Goal: Task Accomplishment & Management: Complete application form

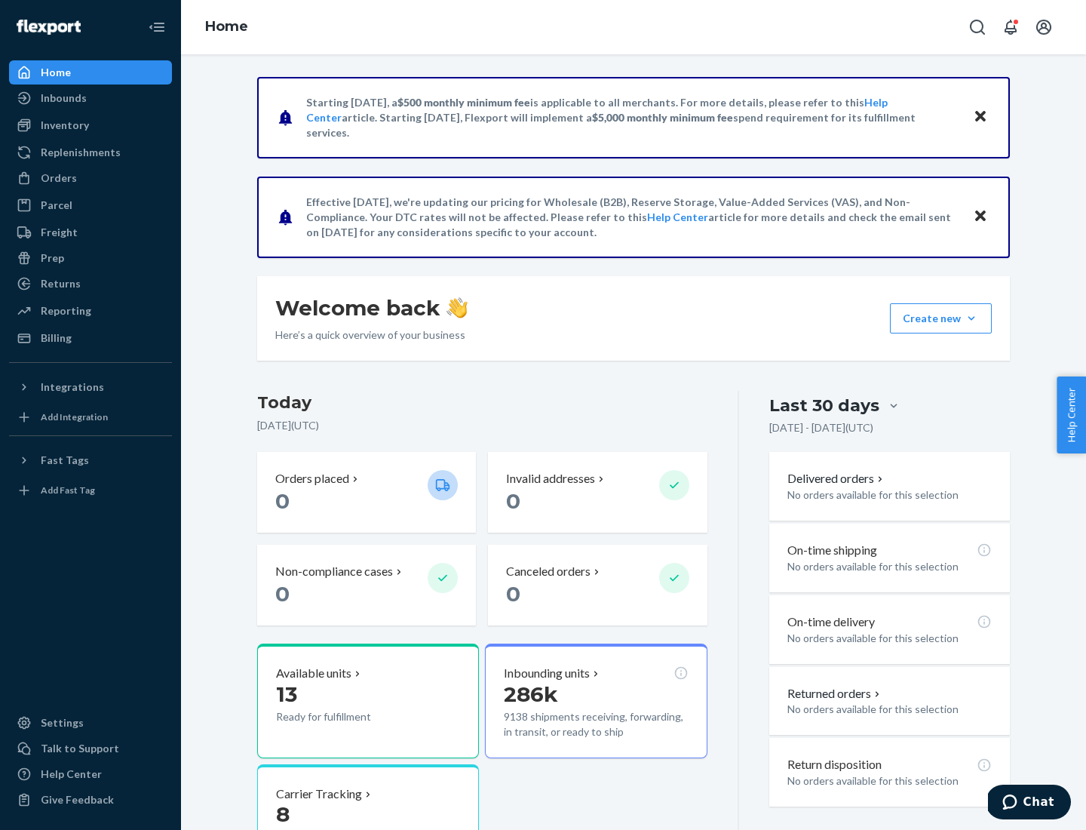
click at [971, 318] on button "Create new Create new inbound Create new order Create new product" at bounding box center [941, 318] width 102 height 30
click at [91, 98] on div "Inbounds" at bounding box center [91, 97] width 160 height 21
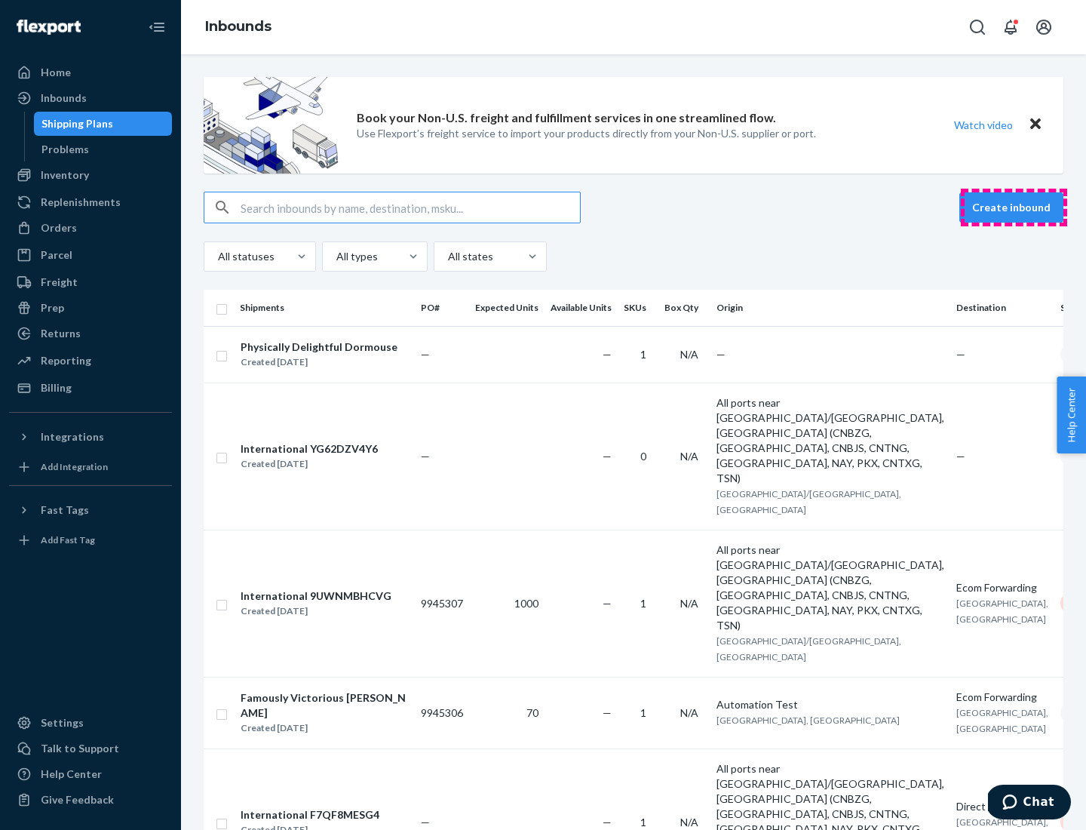
click at [1014, 207] on button "Create inbound" at bounding box center [1011, 207] width 104 height 30
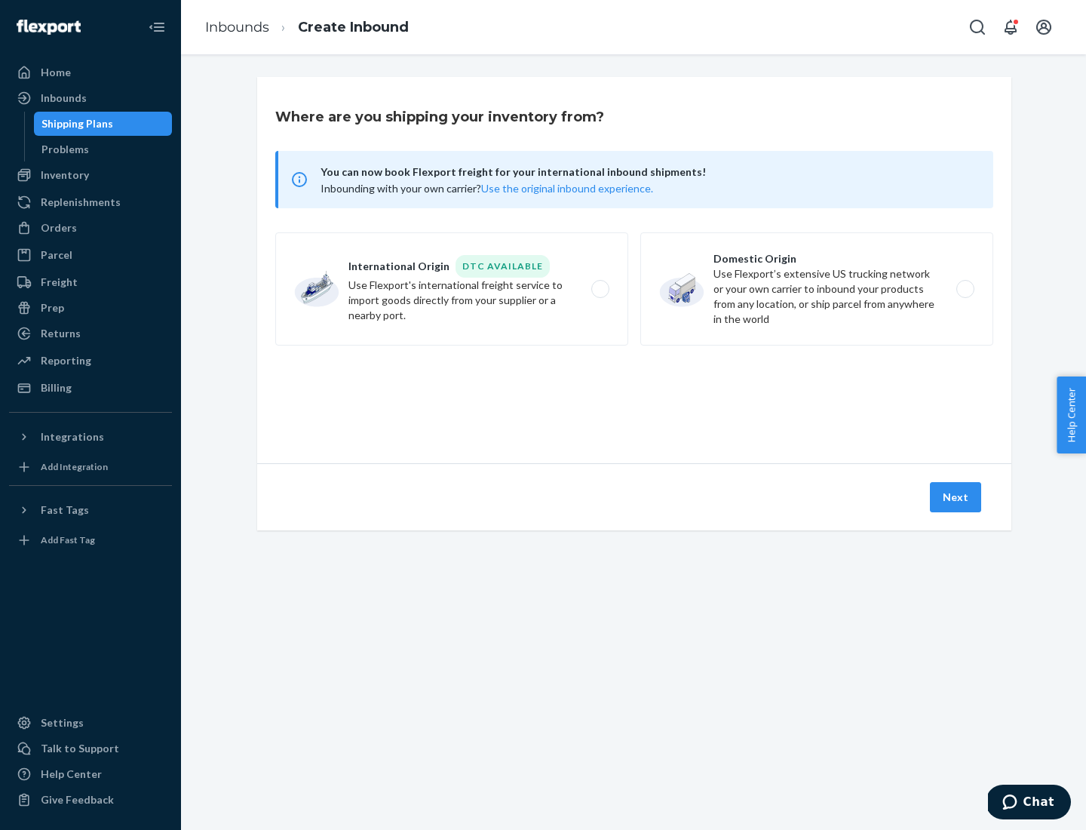
click at [817, 289] on label "Domestic Origin Use Flexport’s extensive US trucking network or your own carrie…" at bounding box center [816, 288] width 353 height 113
click at [965, 289] on input "Domestic Origin Use Flexport’s extensive US trucking network or your own carrie…" at bounding box center [970, 289] width 10 height 10
radio input "true"
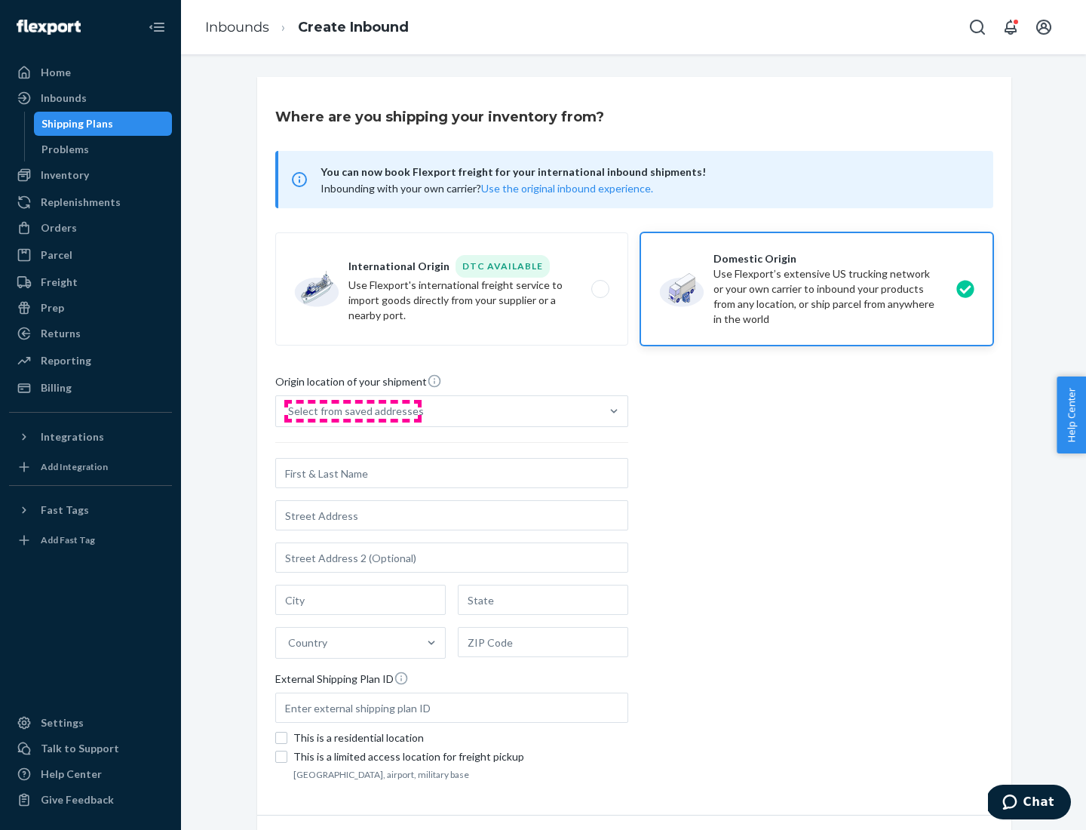
click at [352, 411] on div "Select from saved addresses" at bounding box center [356, 411] width 136 height 15
click at [290, 411] on input "Select from saved addresses" at bounding box center [289, 411] width 2 height 15
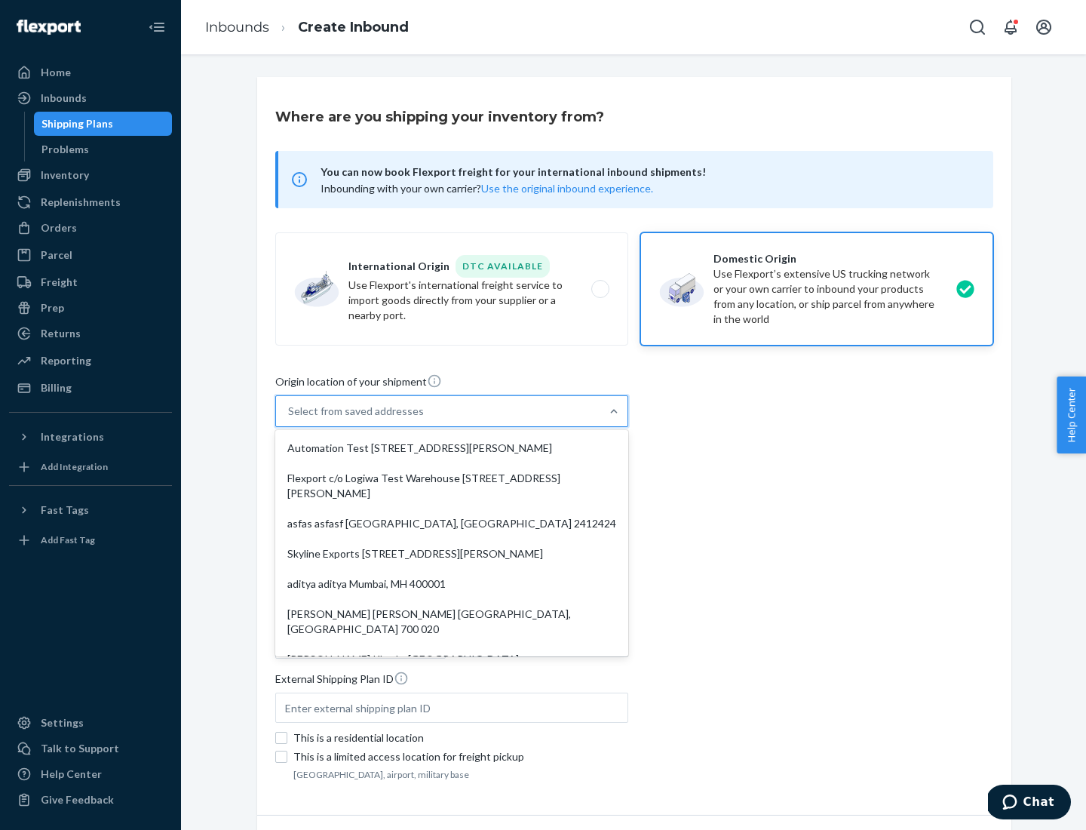
scroll to position [6, 0]
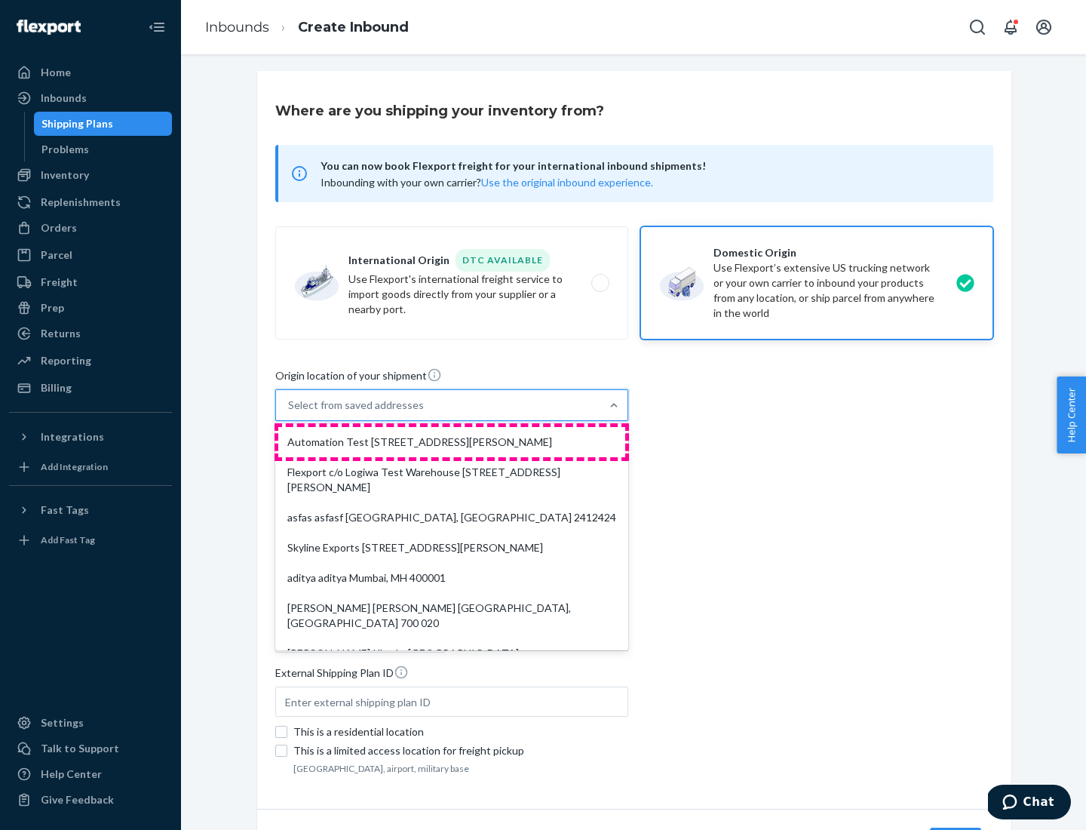
click at [452, 442] on div "Automation Test [STREET_ADDRESS][PERSON_NAME]" at bounding box center [451, 442] width 347 height 30
click at [290, 413] on input "option Automation Test [STREET_ADDRESS][PERSON_NAME]. 9 results available. Use …" at bounding box center [289, 404] width 2 height 15
type input "Automation Test"
type input "9th Floor"
type input "[GEOGRAPHIC_DATA]"
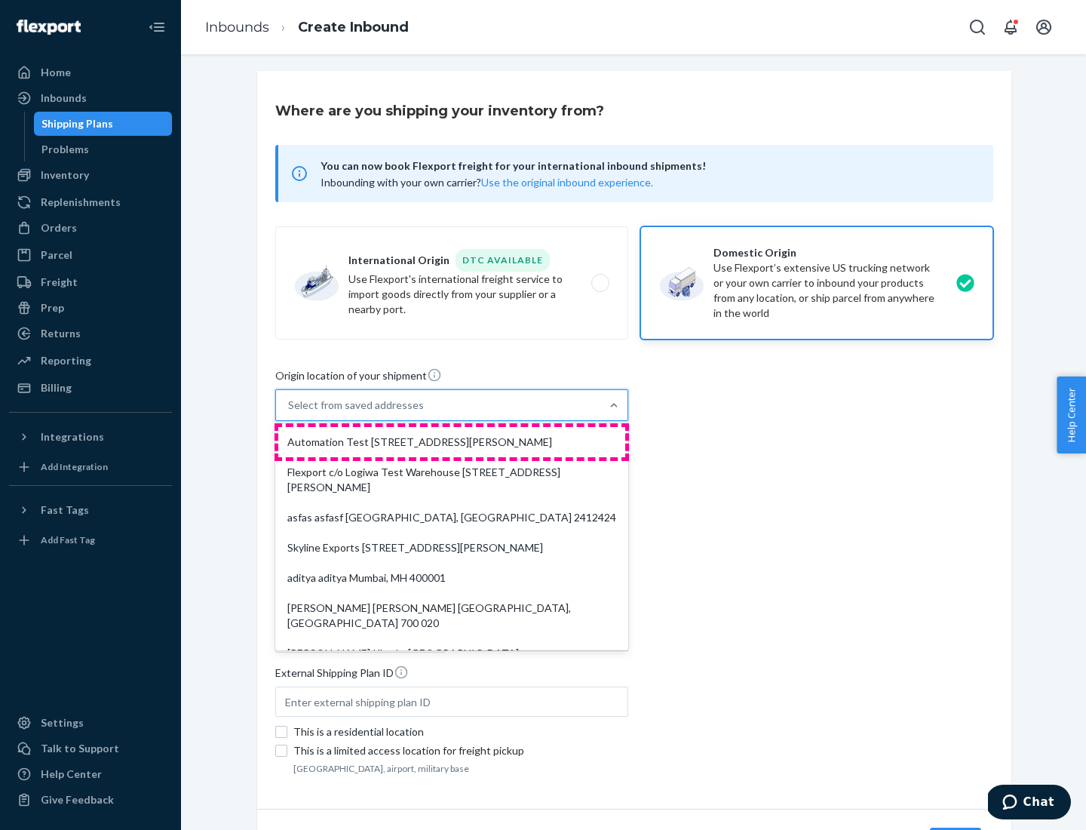
type input "CA"
type input "94104"
type input "[STREET_ADDRESS][PERSON_NAME]"
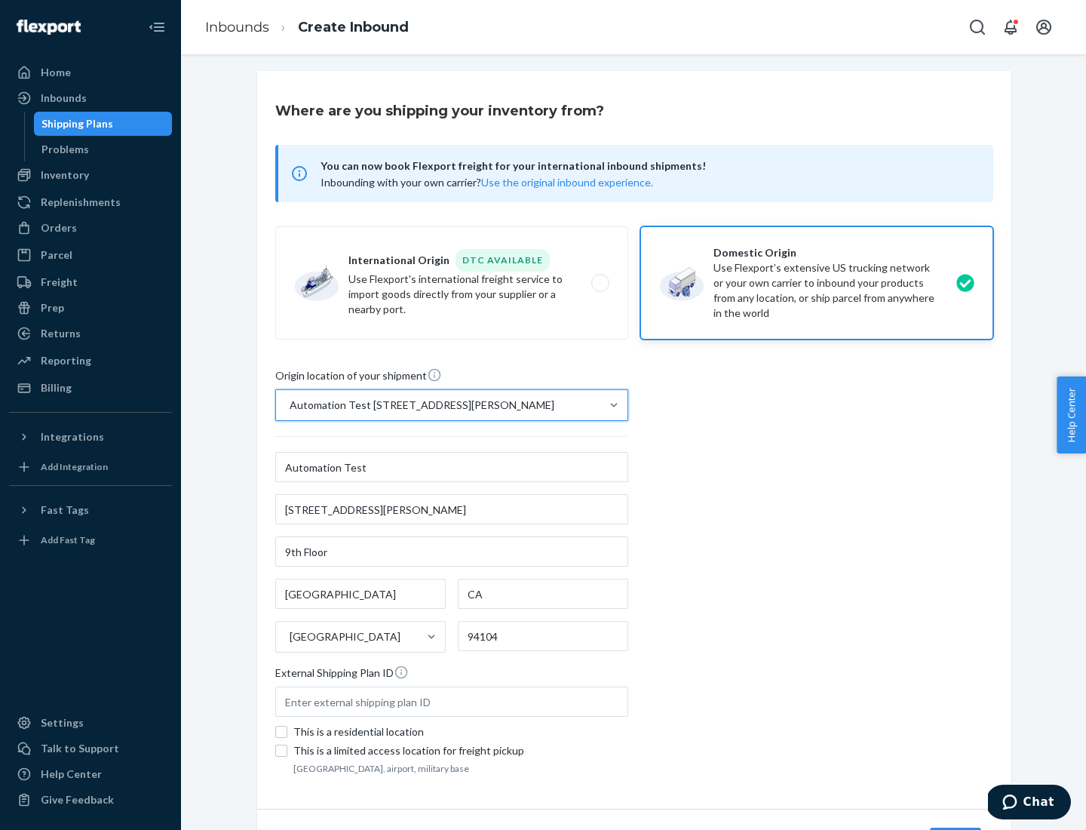
scroll to position [88, 0]
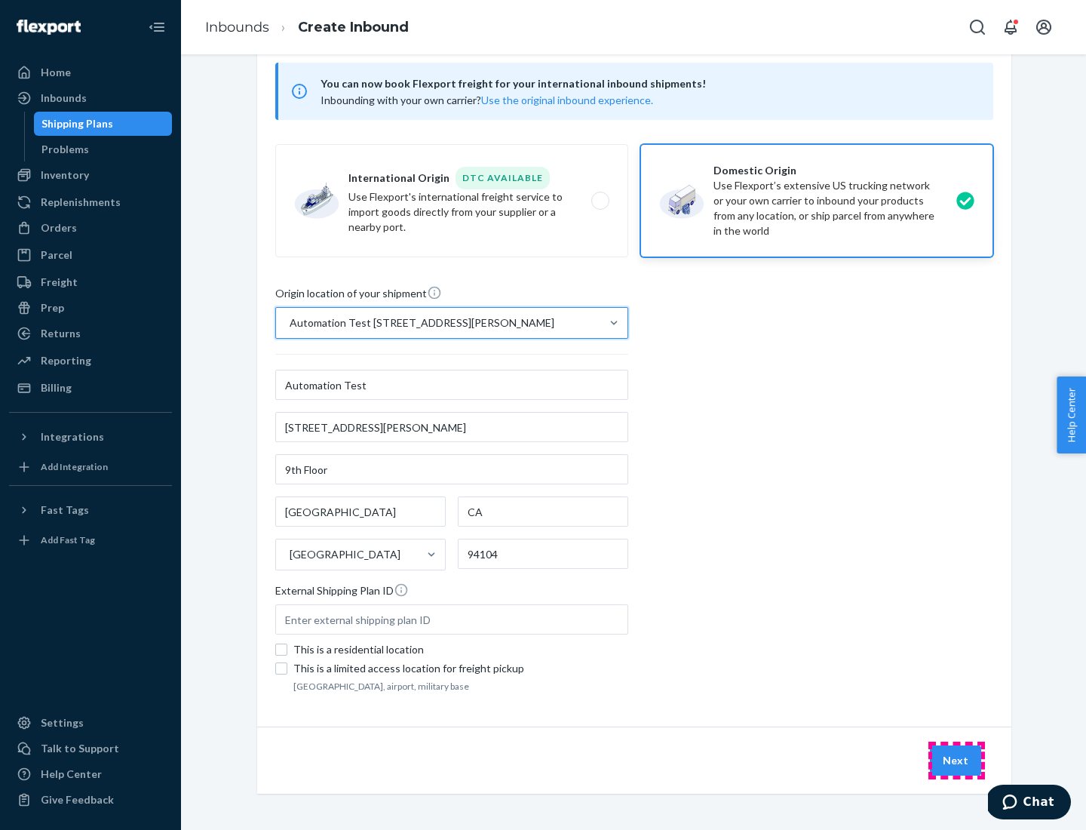
click at [956, 760] on button "Next" at bounding box center [955, 760] width 51 height 30
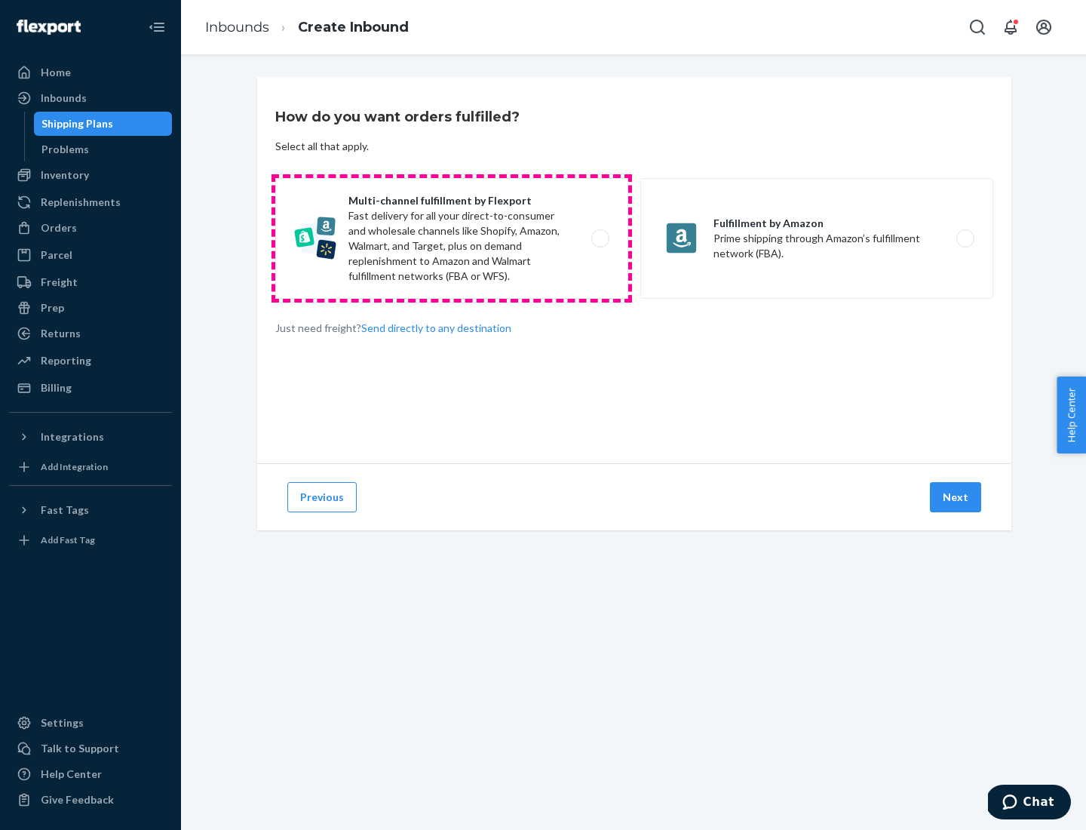
click at [452, 238] on label "Multi-channel fulfillment by Flexport Fast delivery for all your direct-to-cons…" at bounding box center [451, 238] width 353 height 121
click at [600, 238] on input "Multi-channel fulfillment by Flexport Fast delivery for all your direct-to-cons…" at bounding box center [605, 239] width 10 height 10
radio input "true"
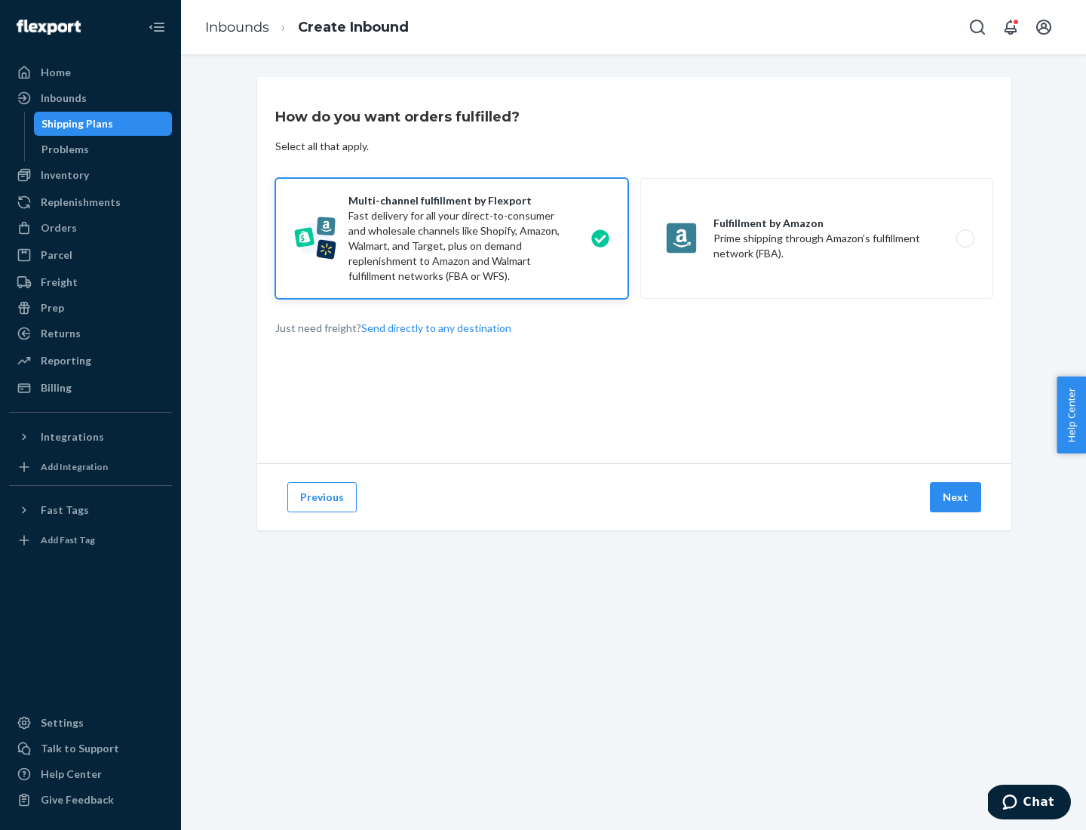
click at [956, 497] on button "Next" at bounding box center [955, 497] width 51 height 30
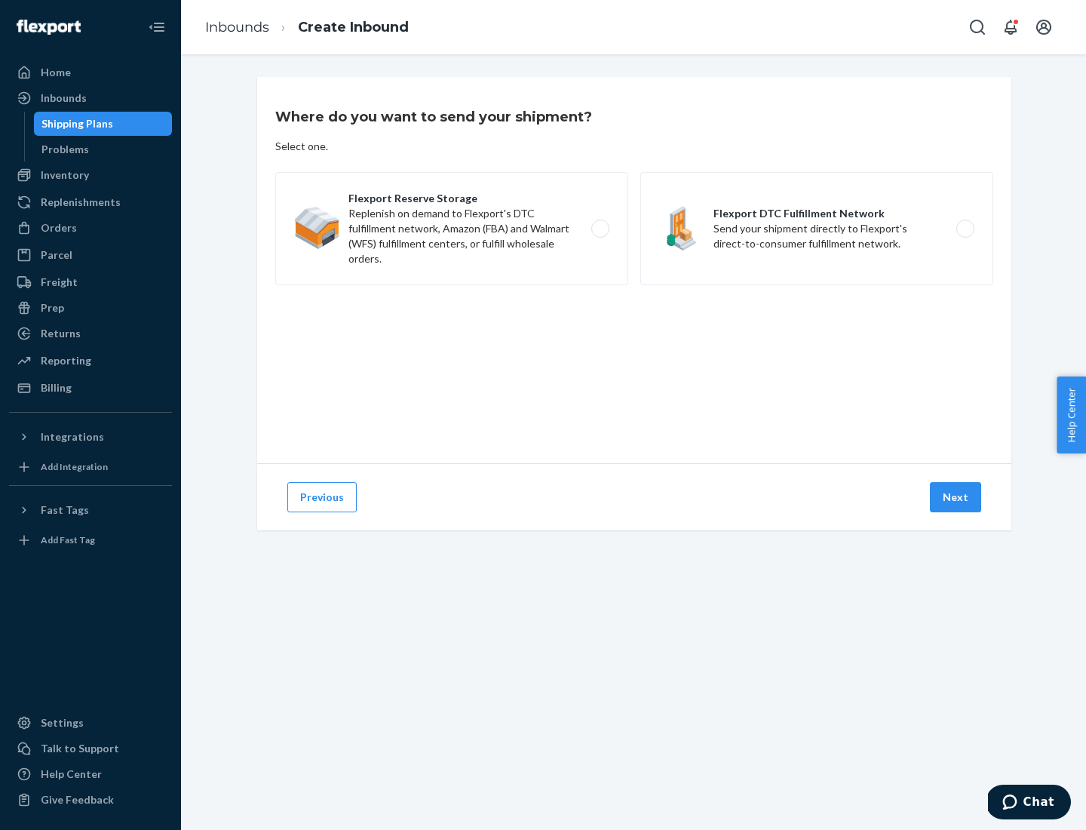
click at [817, 229] on label "Flexport DTC Fulfillment Network Send your shipment directly to Flexport's dire…" at bounding box center [816, 228] width 353 height 113
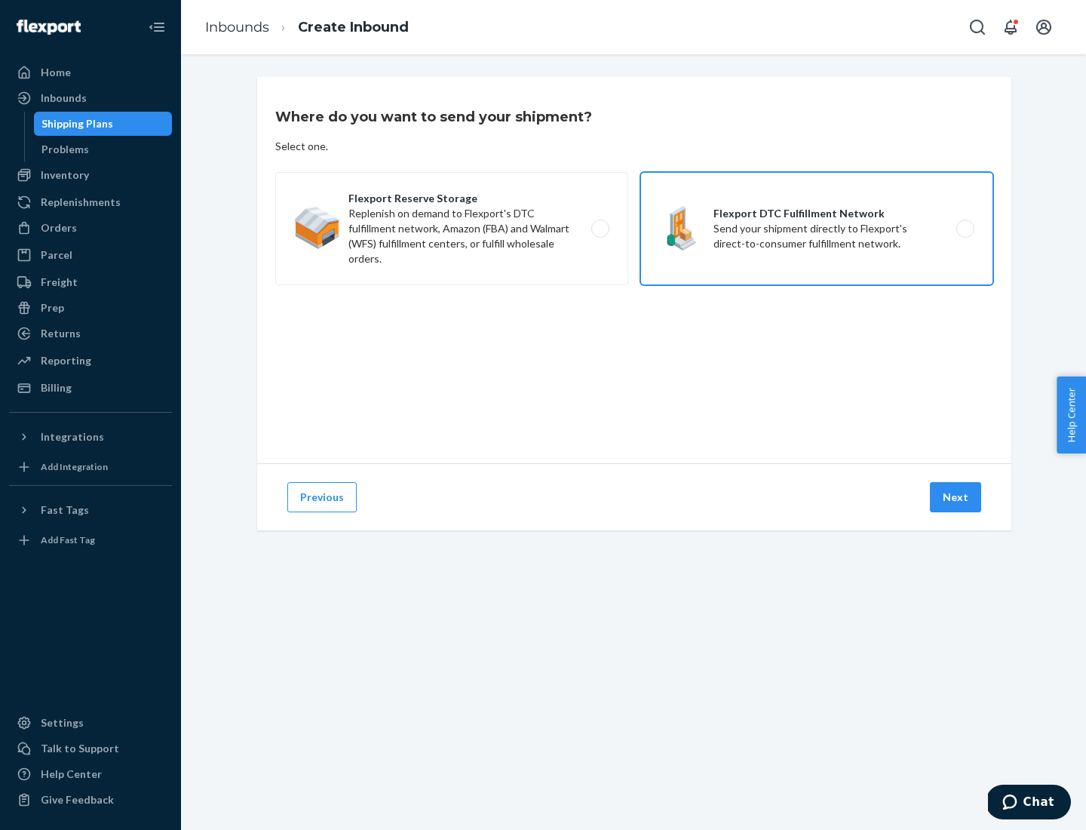
click at [965, 229] on input "Flexport DTC Fulfillment Network Send your shipment directly to Flexport's dire…" at bounding box center [970, 229] width 10 height 10
radio input "true"
click at [956, 497] on button "Next" at bounding box center [955, 497] width 51 height 30
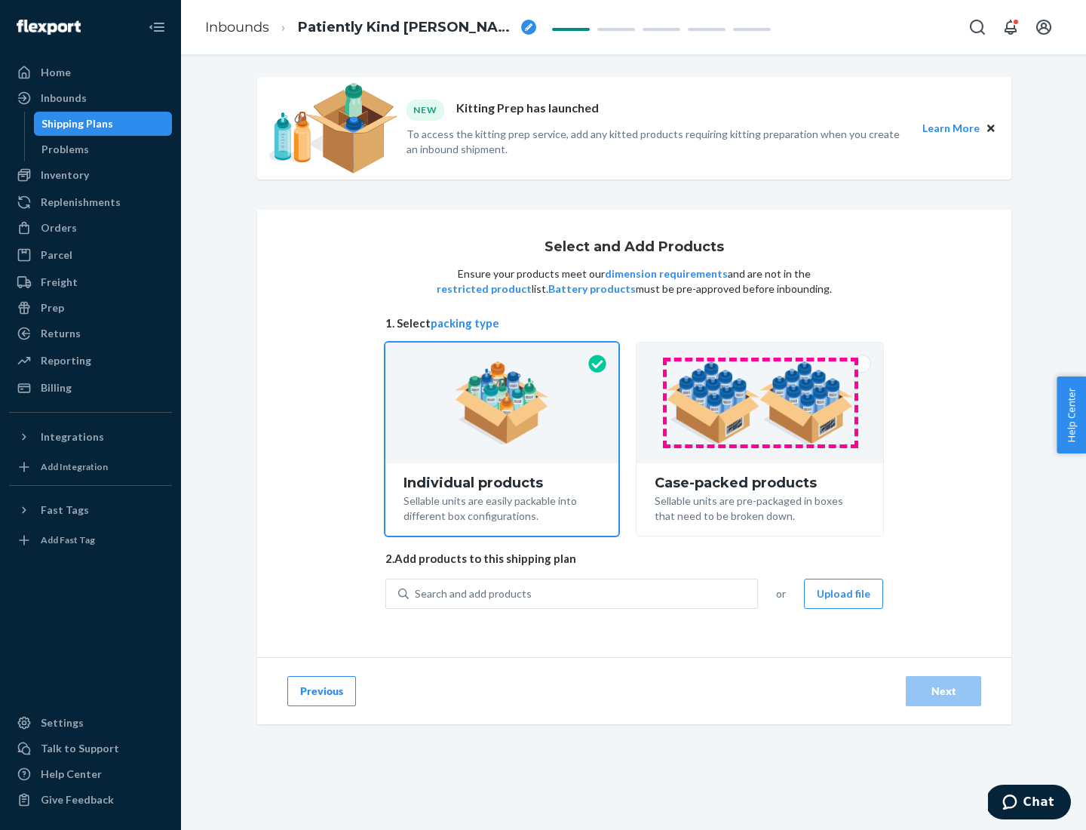
click at [760, 403] on img at bounding box center [760, 402] width 188 height 83
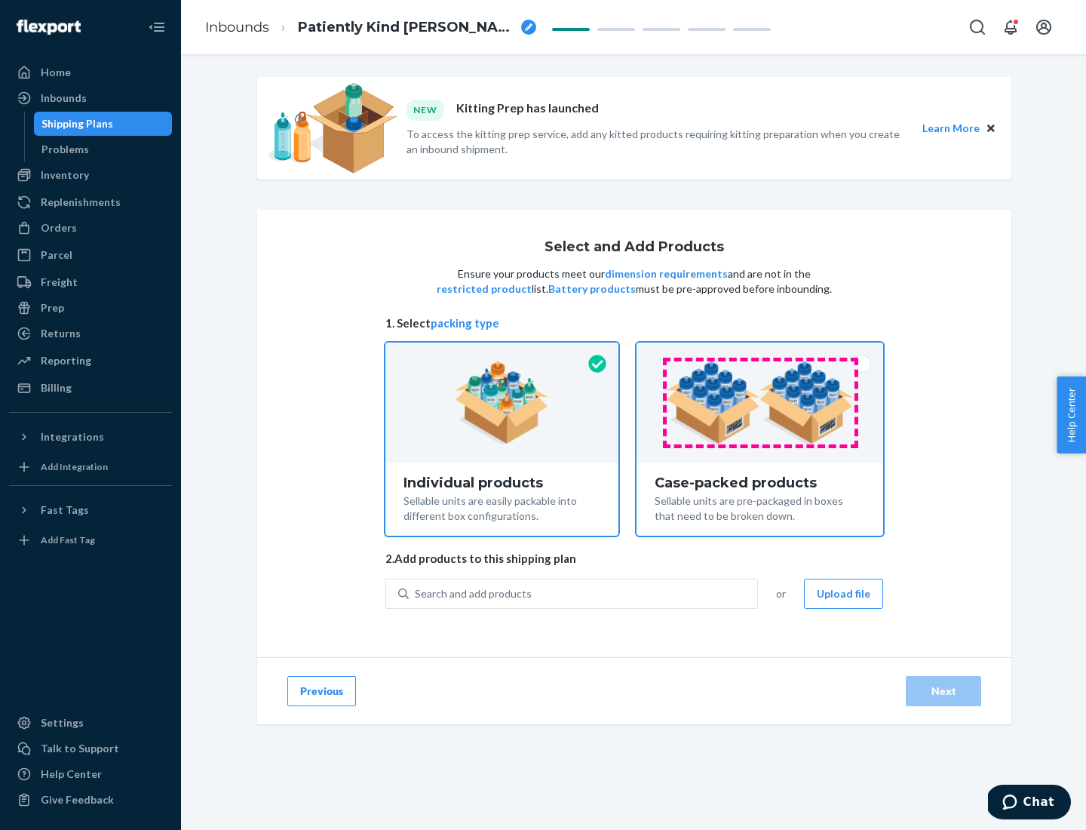
click at [760, 352] on input "Case-packed products Sellable units are pre-packaged in boxes that need to be b…" at bounding box center [760, 347] width 10 height 10
radio input "true"
radio input "false"
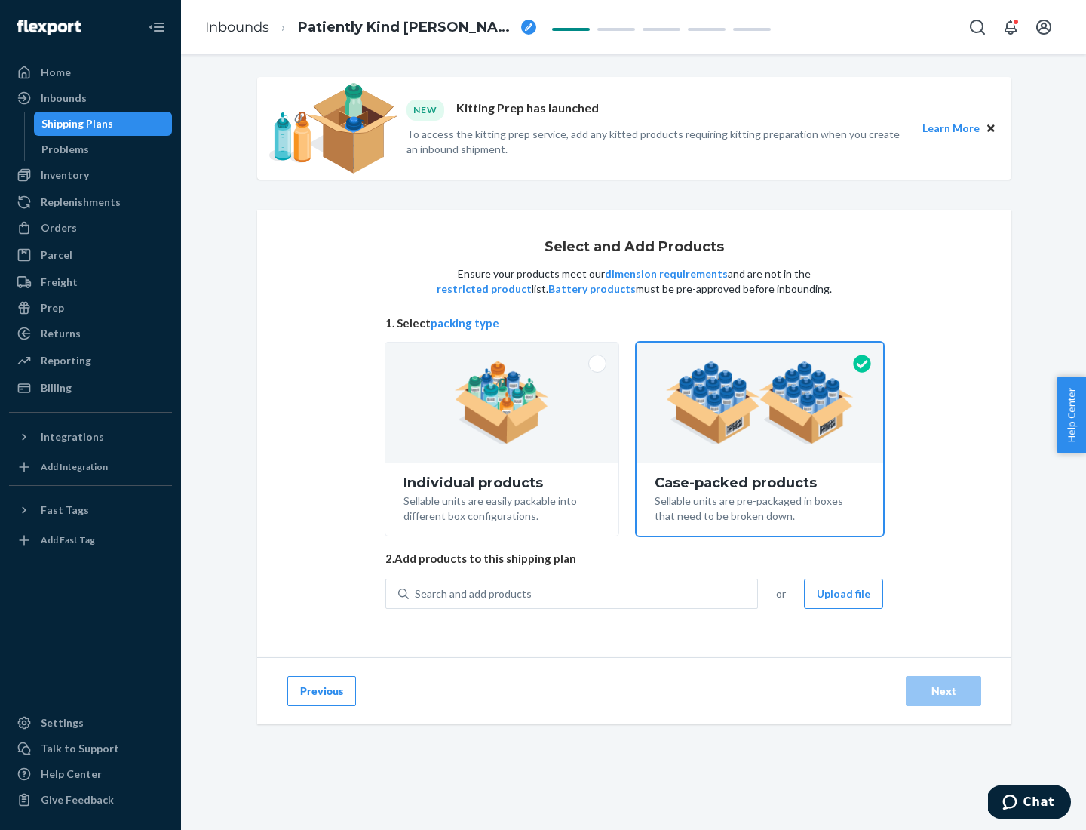
click at [584, 593] on div "Search and add products" at bounding box center [583, 593] width 348 height 27
click at [416, 593] on input "Search and add products" at bounding box center [416, 593] width 2 height 15
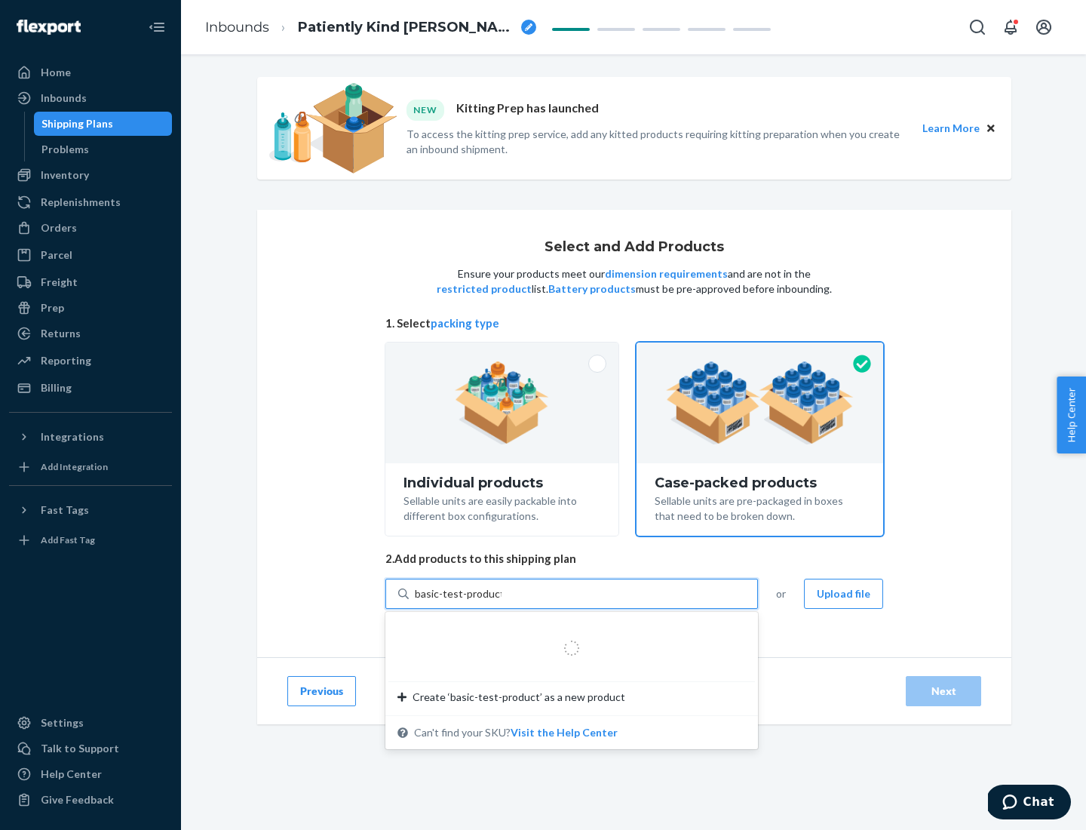
type input "basic-test-product-1"
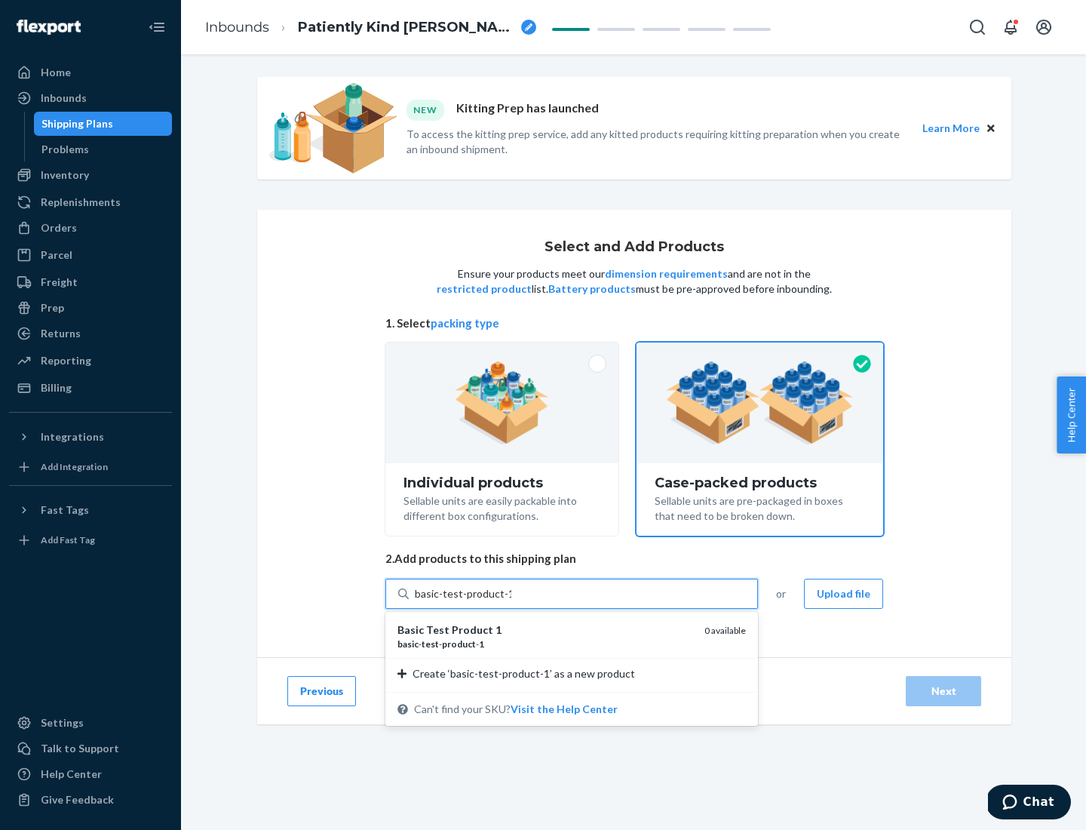
click at [545, 643] on div "basic - test - product - 1" at bounding box center [544, 643] width 295 height 13
click at [511, 601] on input "basic-test-product-1" at bounding box center [463, 593] width 97 height 15
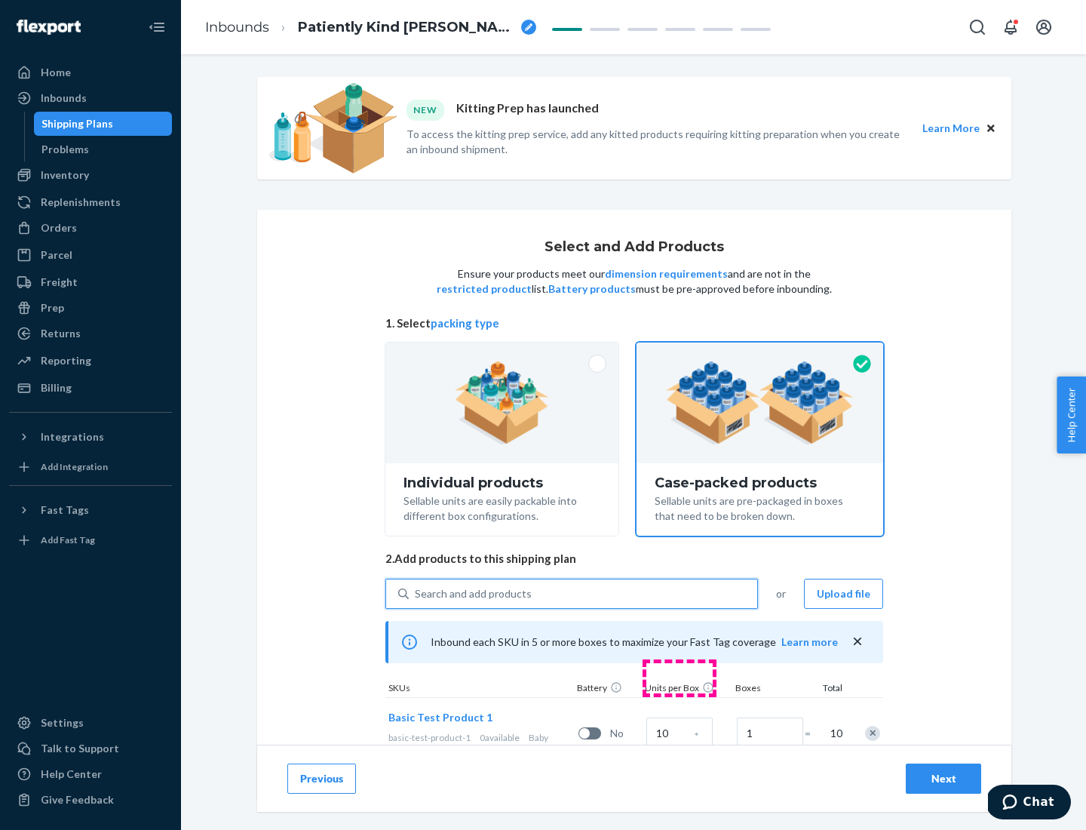
scroll to position [54, 0]
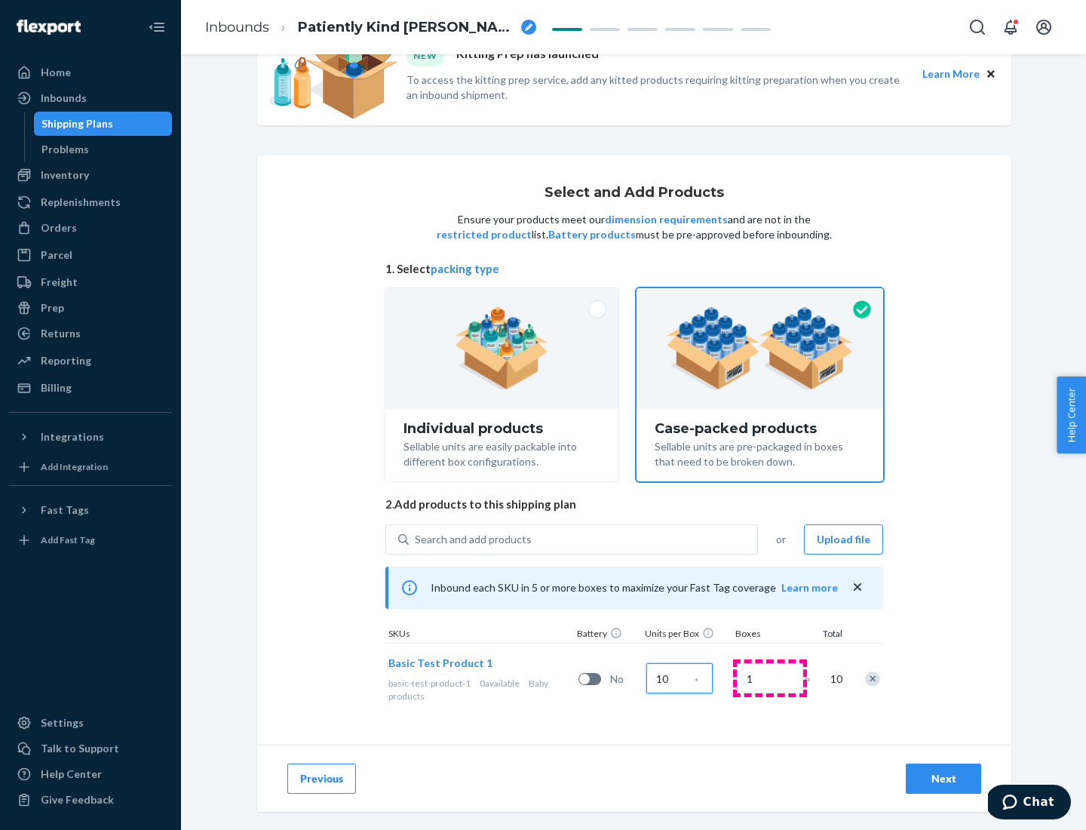
type input "10"
type input "7"
click at [944, 778] on div "Next" at bounding box center [944, 778] width 50 height 15
radio input "true"
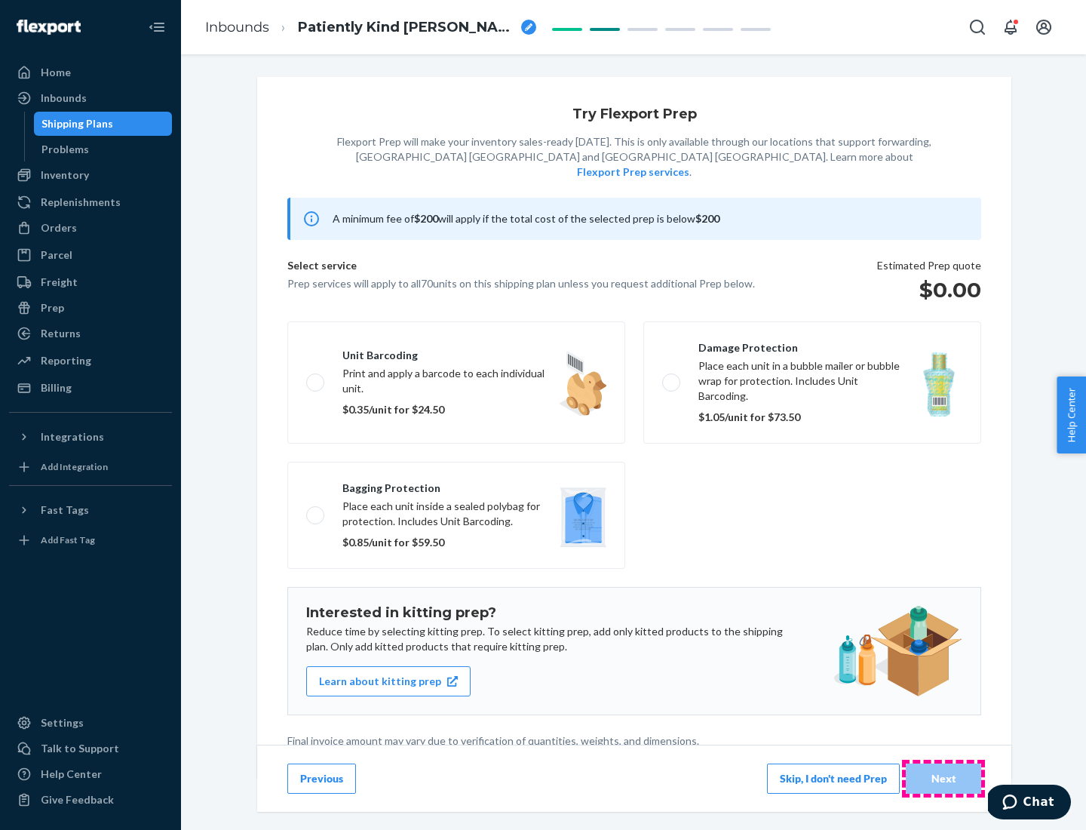
scroll to position [4, 0]
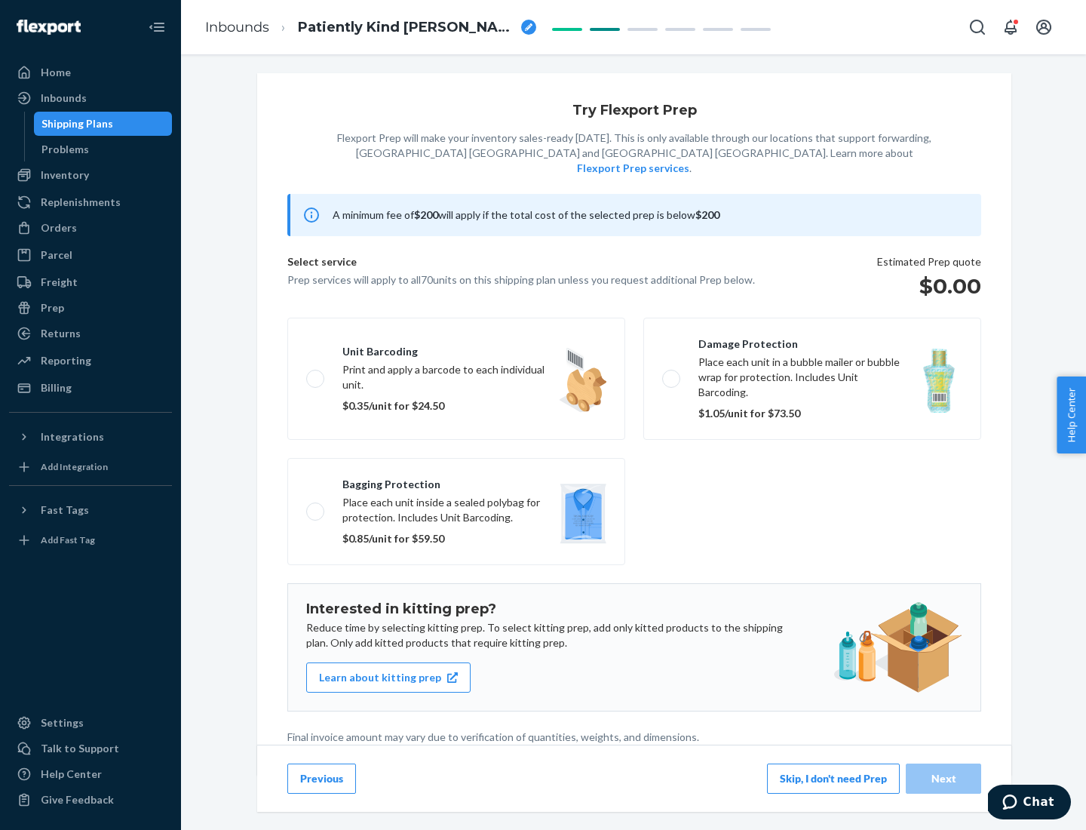
click at [456, 480] on label "Bagging protection Place each unit inside a sealed polybag for protection. Incl…" at bounding box center [456, 511] width 338 height 107
click at [316, 506] on input "Bagging protection Place each unit inside a sealed polybag for protection. Incl…" at bounding box center [311, 511] width 10 height 10
checkbox input "true"
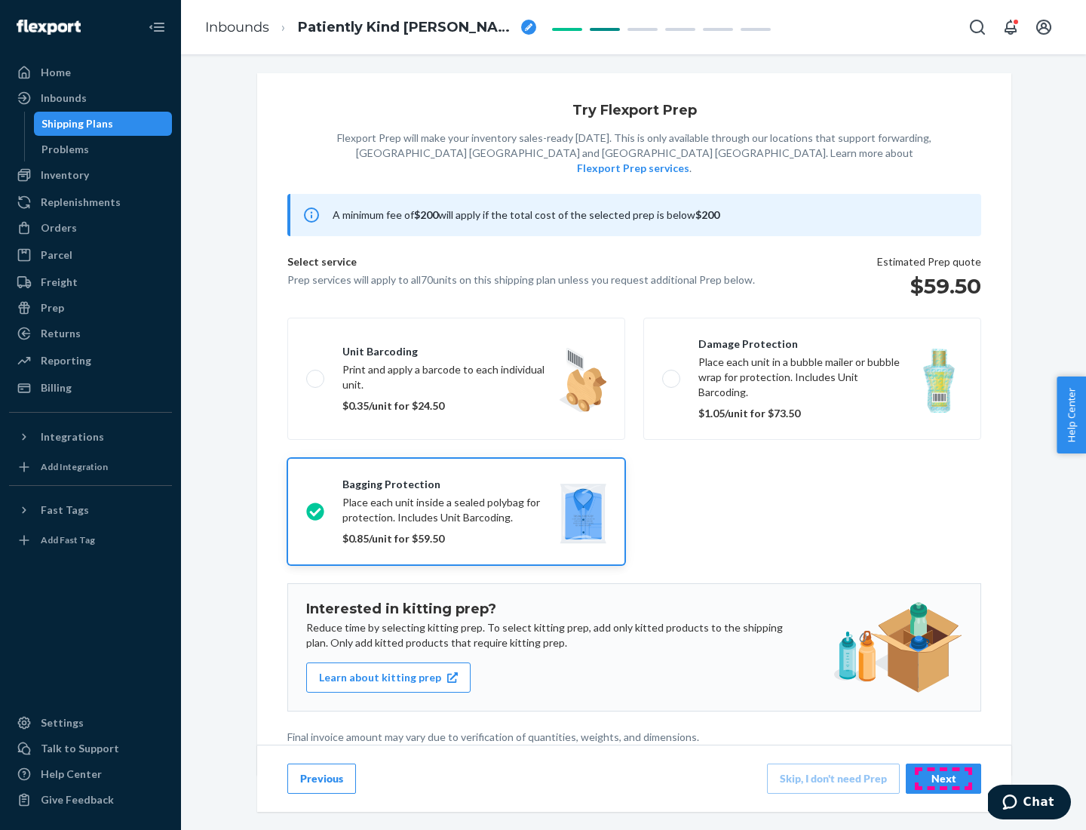
click at [944, 778] on div "Next" at bounding box center [944, 778] width 50 height 15
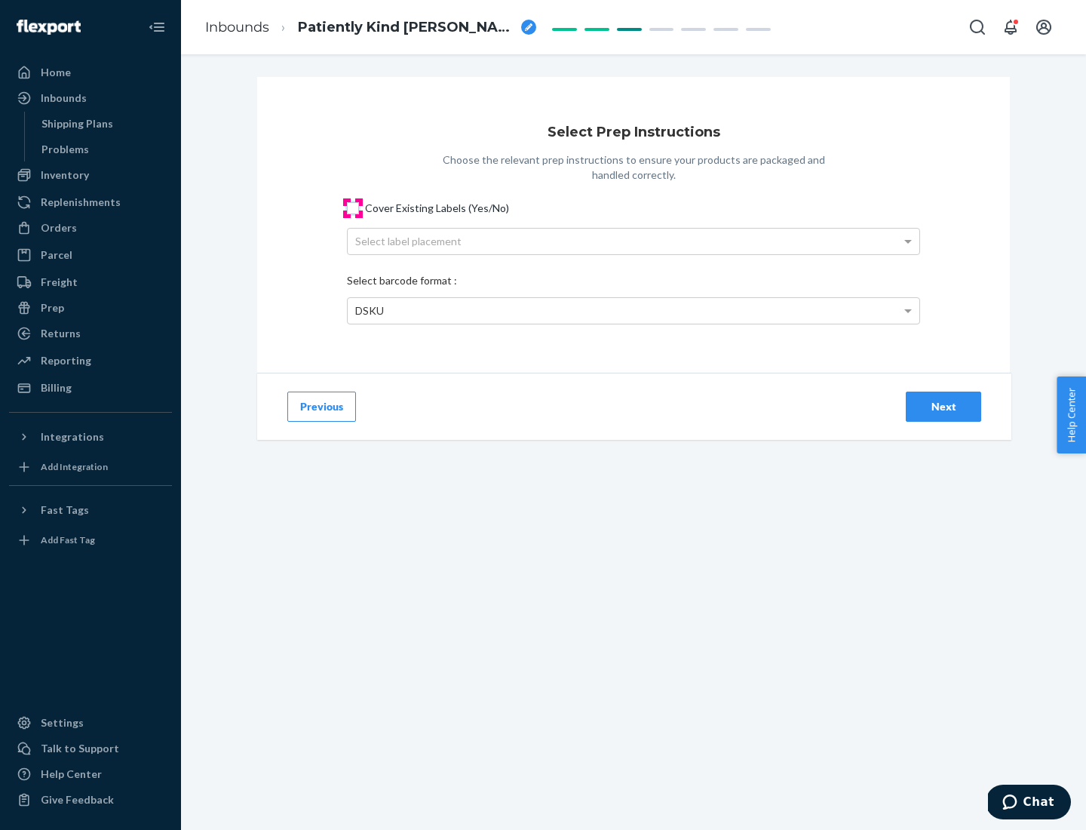
click at [353, 207] on input "Cover Existing Labels (Yes/No)" at bounding box center [353, 208] width 12 height 12
checkbox input "true"
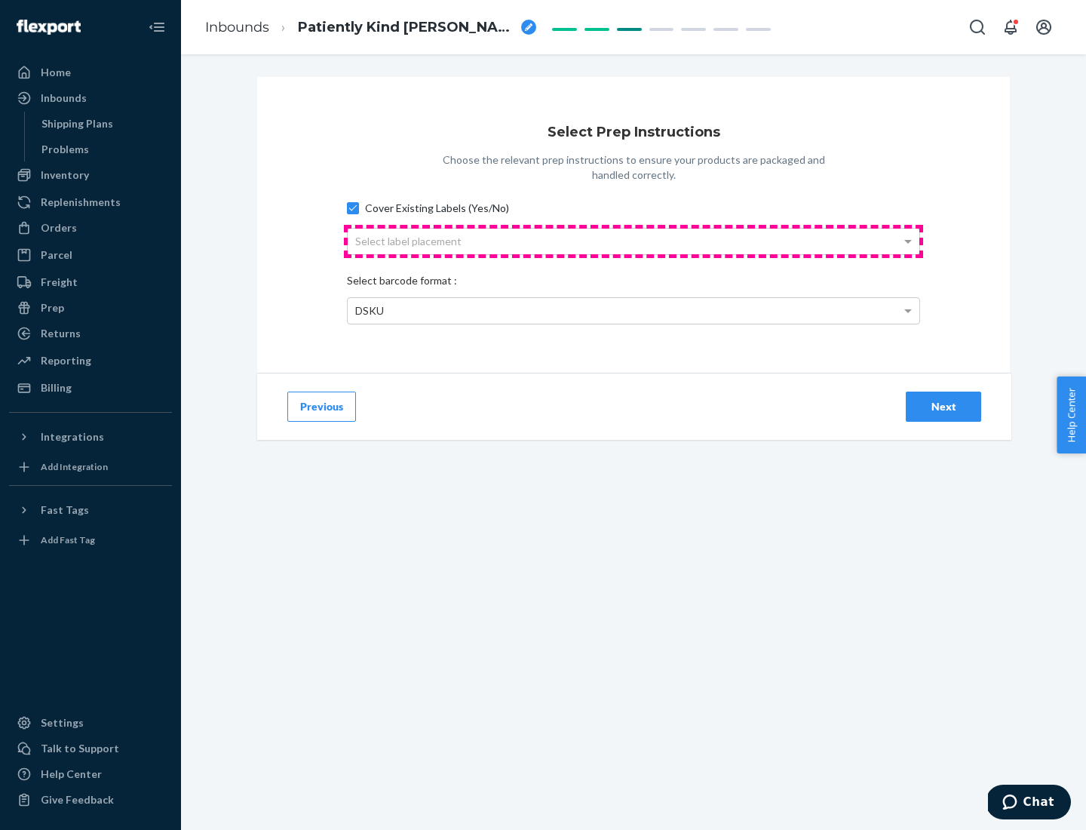
click at [634, 241] on div "Select label placement" at bounding box center [634, 242] width 572 height 26
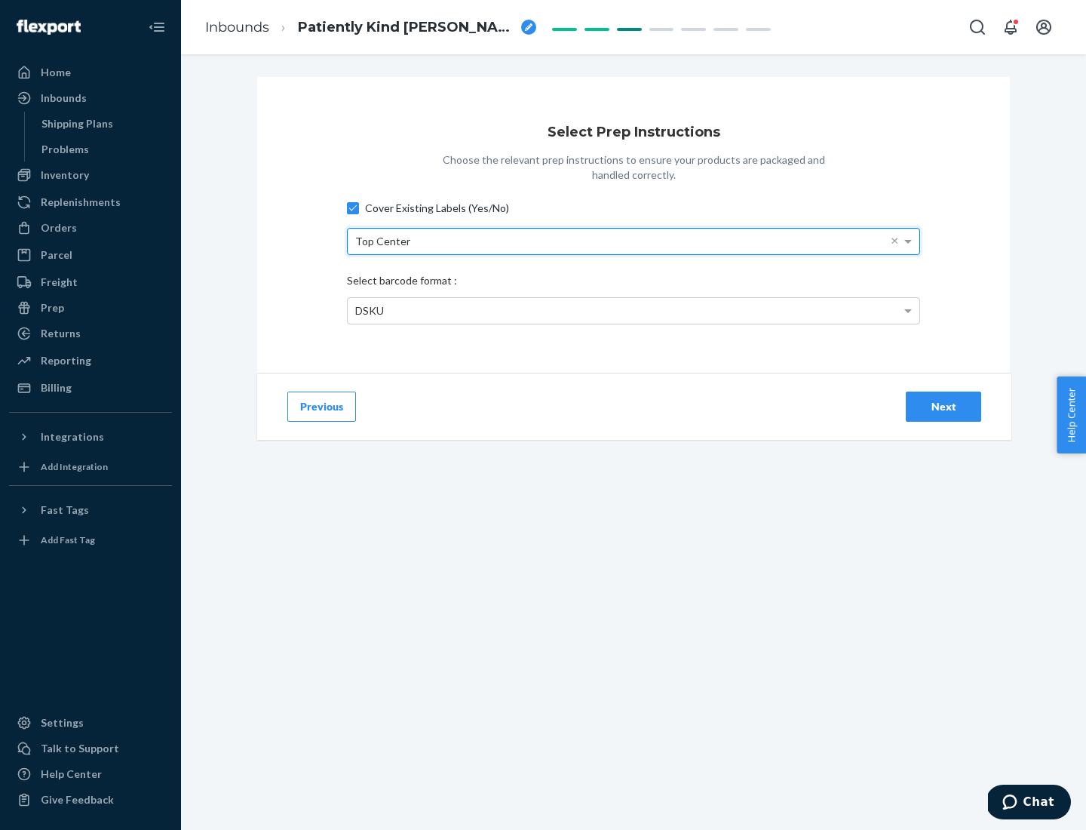
click at [634, 310] on div "DSKU" at bounding box center [634, 311] width 572 height 26
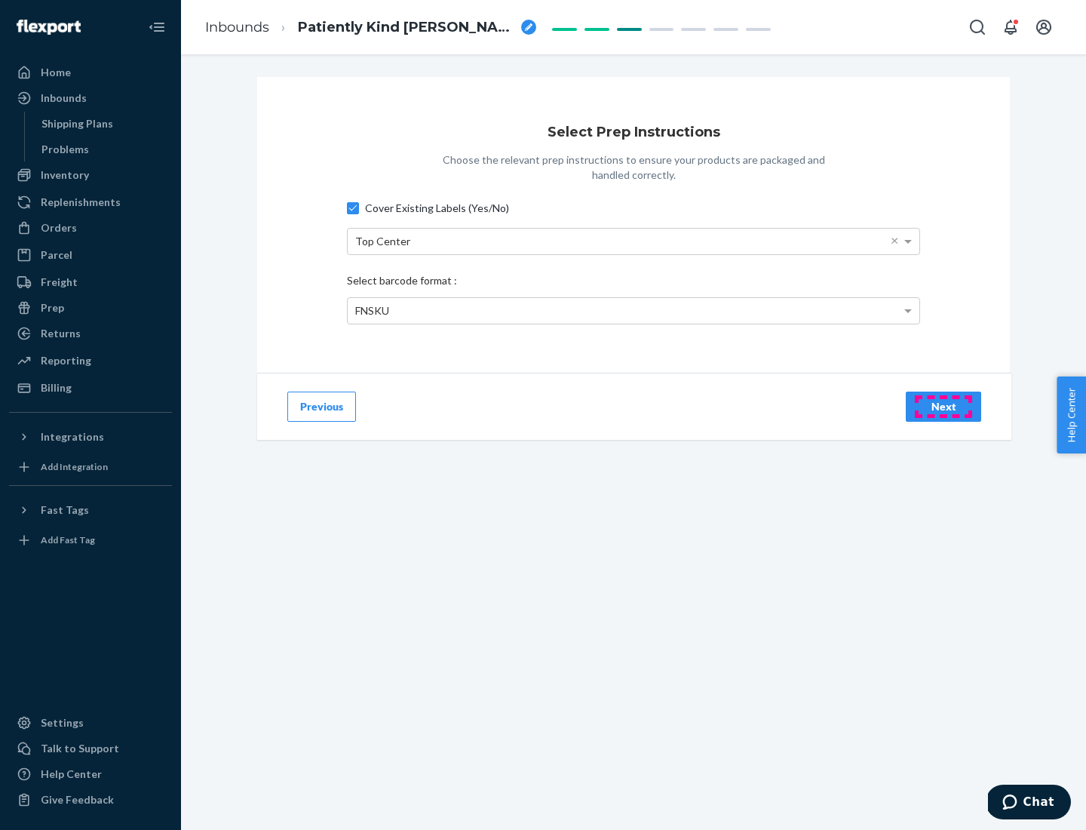
click at [944, 406] on div "Next" at bounding box center [944, 406] width 50 height 15
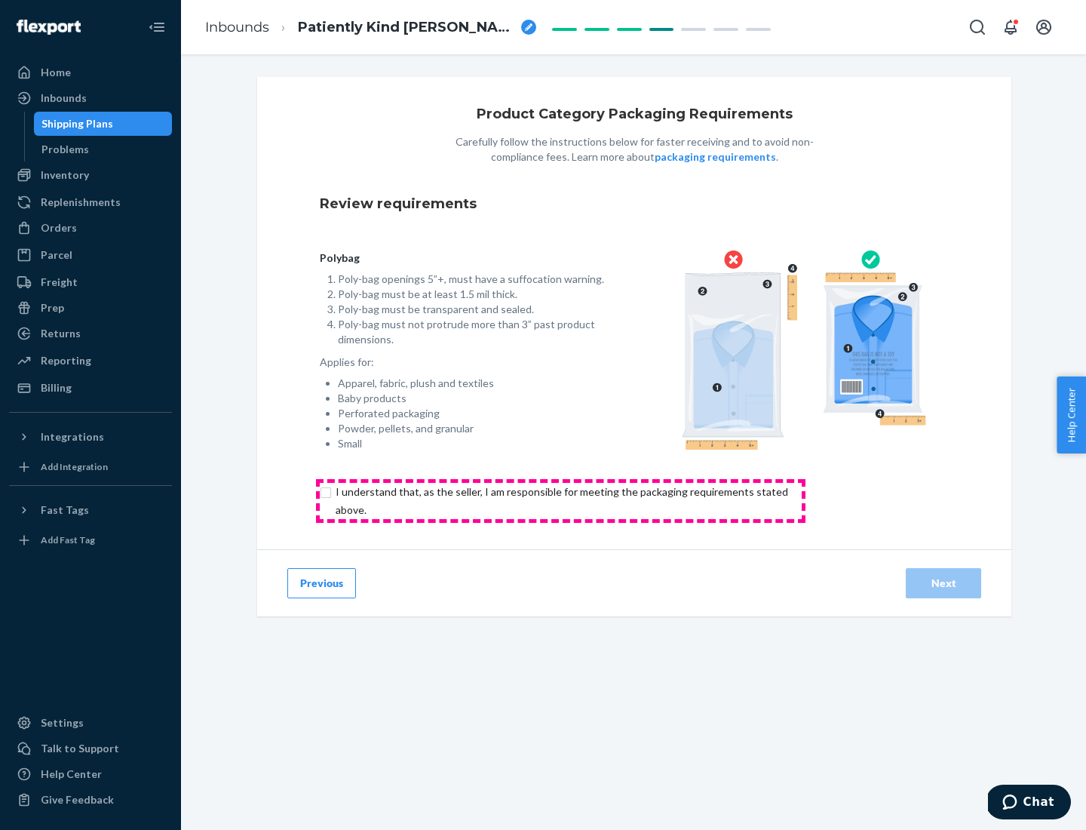
click at [560, 500] on input "checkbox" at bounding box center [571, 501] width 502 height 36
checkbox input "true"
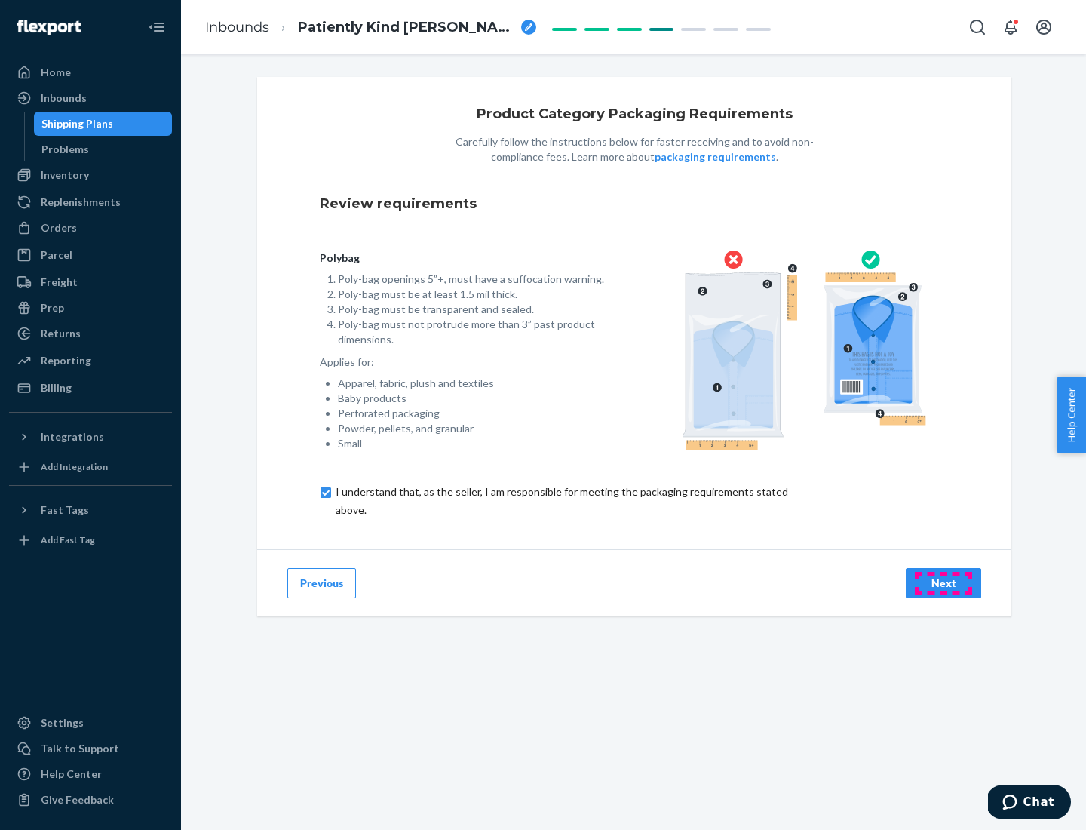
click at [944, 582] on div "Next" at bounding box center [944, 582] width 50 height 15
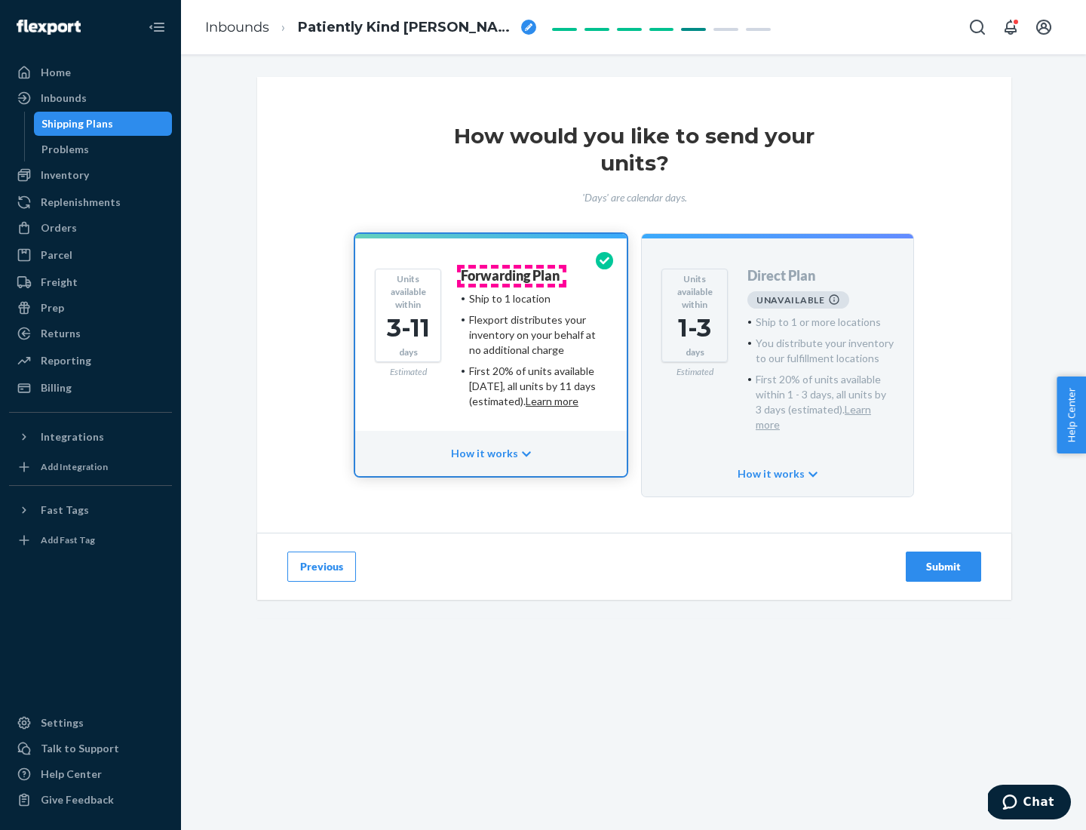
click at [511, 275] on h4 "Forwarding Plan" at bounding box center [510, 276] width 99 height 15
click at [944, 559] on div "Submit" at bounding box center [944, 566] width 50 height 15
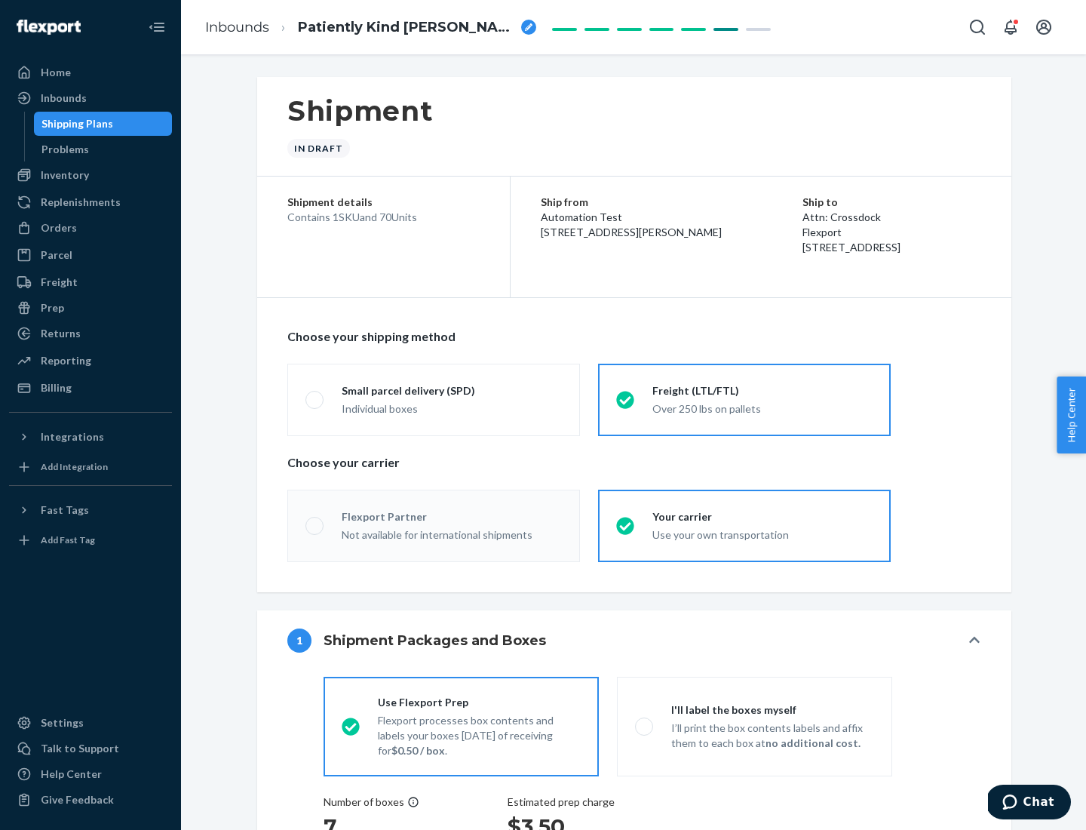
radio input "true"
radio input "false"
radio input "true"
radio input "false"
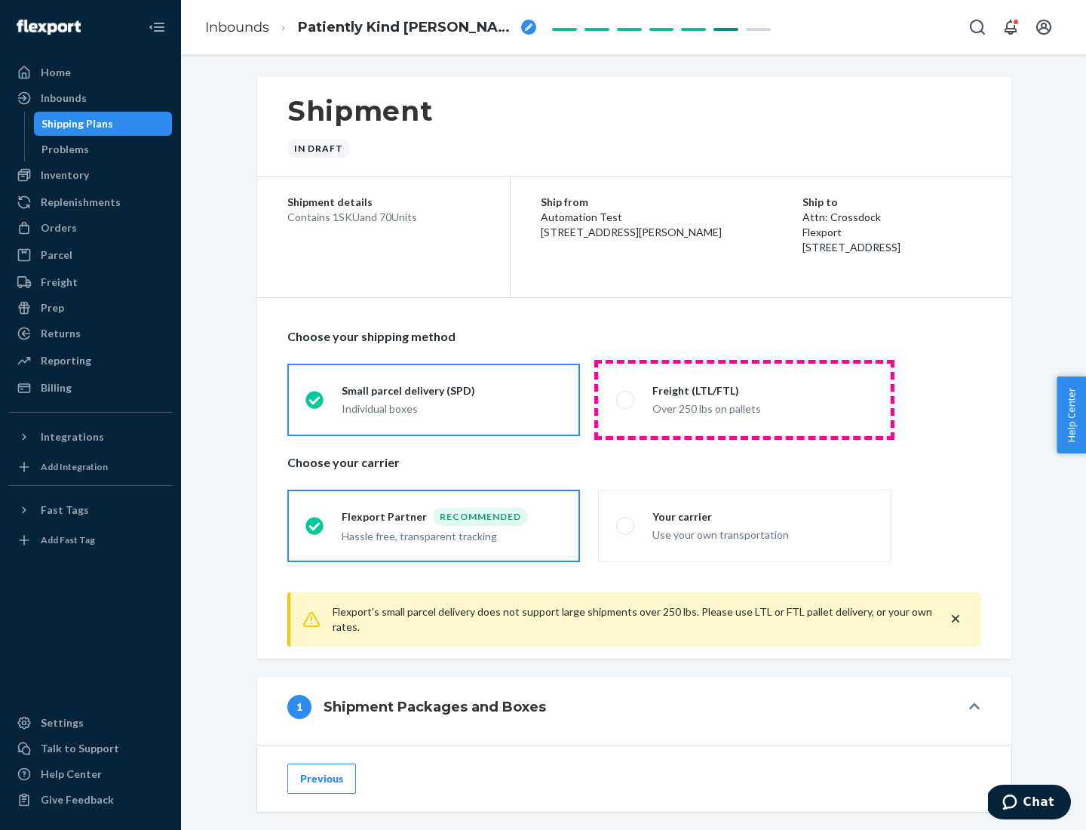
click at [744, 399] on div "Over 250 lbs on pallets" at bounding box center [762, 407] width 220 height 18
click at [626, 399] on input "Freight (LTL/FTL) Over 250 lbs on pallets" at bounding box center [621, 399] width 10 height 10
radio input "true"
radio input "false"
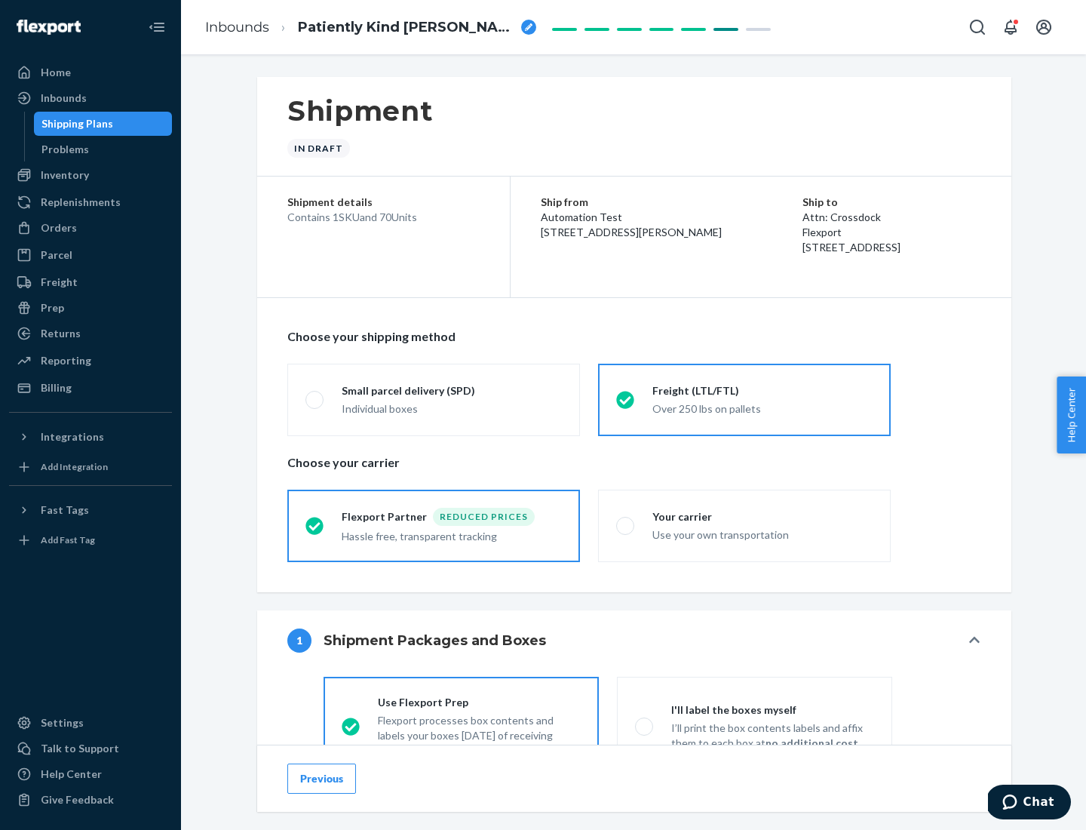
scroll to position [84, 0]
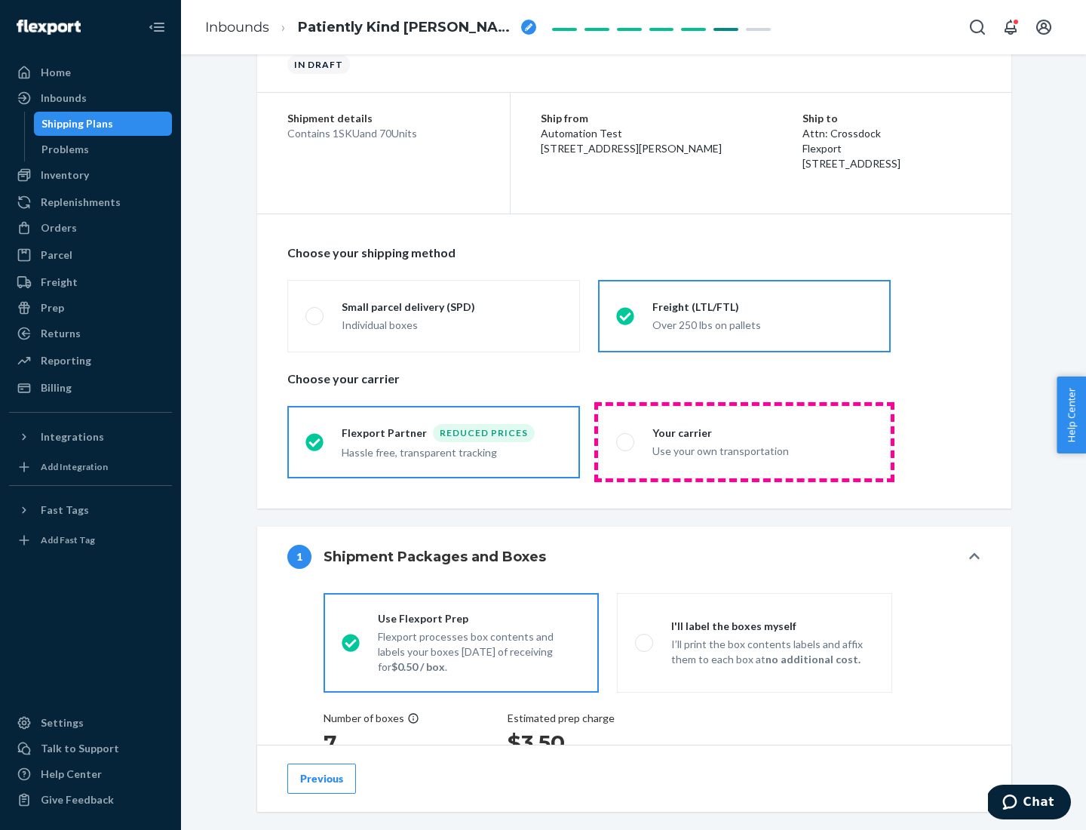
click at [744, 441] on div "Use your own transportation" at bounding box center [762, 449] width 220 height 18
click at [626, 441] on input "Your carrier Use your own transportation" at bounding box center [621, 442] width 10 height 10
radio input "true"
radio input "false"
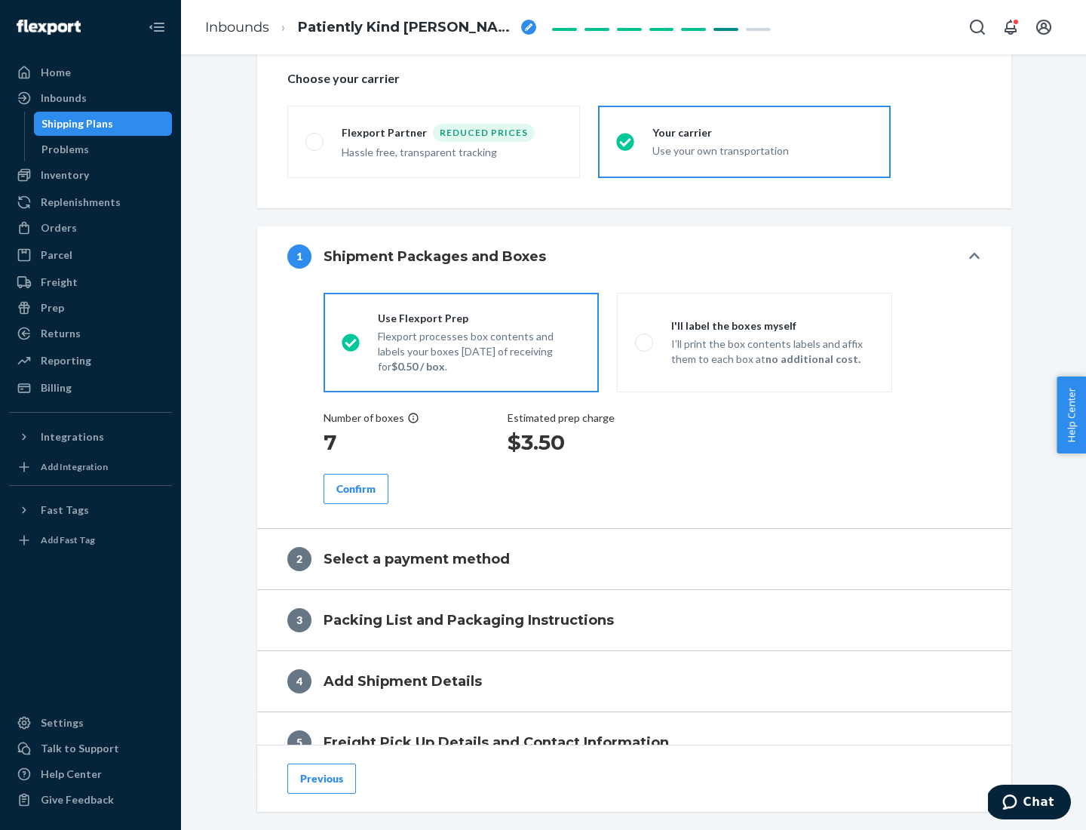
scroll to position [284, 0]
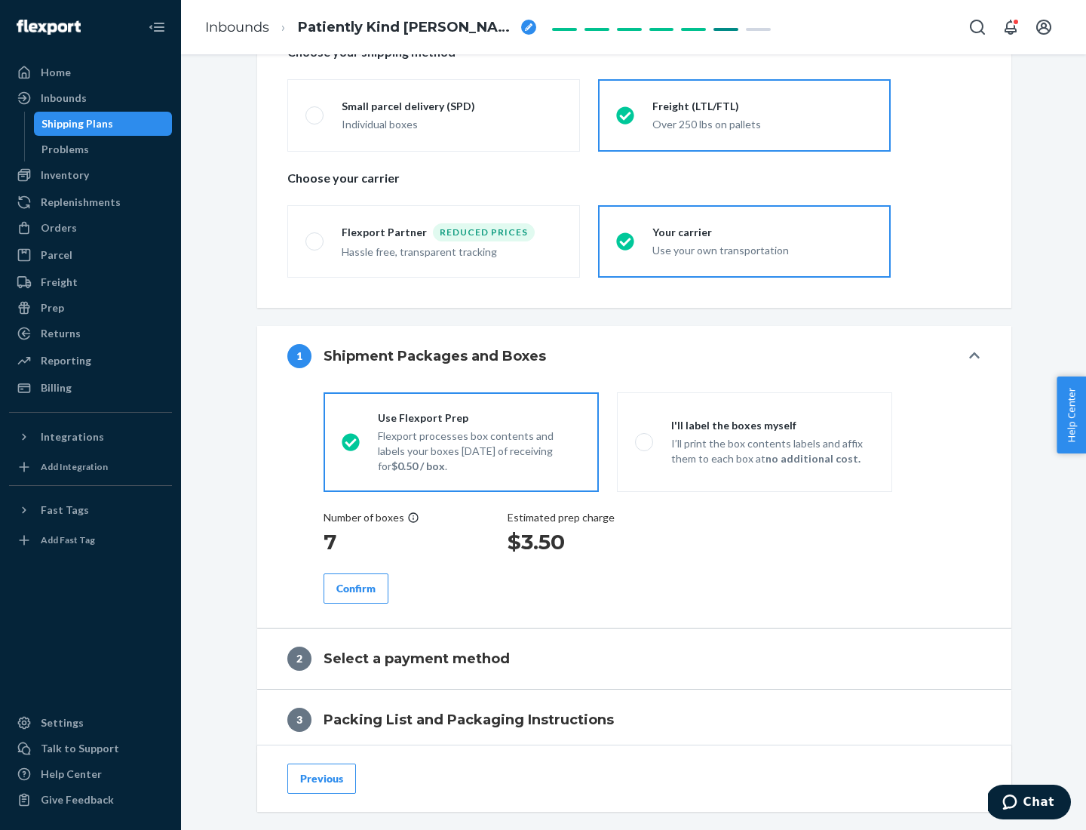
click at [754, 441] on p "I’ll print the box contents labels and affix them to each box at no additional …" at bounding box center [772, 451] width 203 height 30
click at [645, 441] on input "I'll label the boxes myself I’ll print the box contents labels and affix them t…" at bounding box center [640, 442] width 10 height 10
radio input "true"
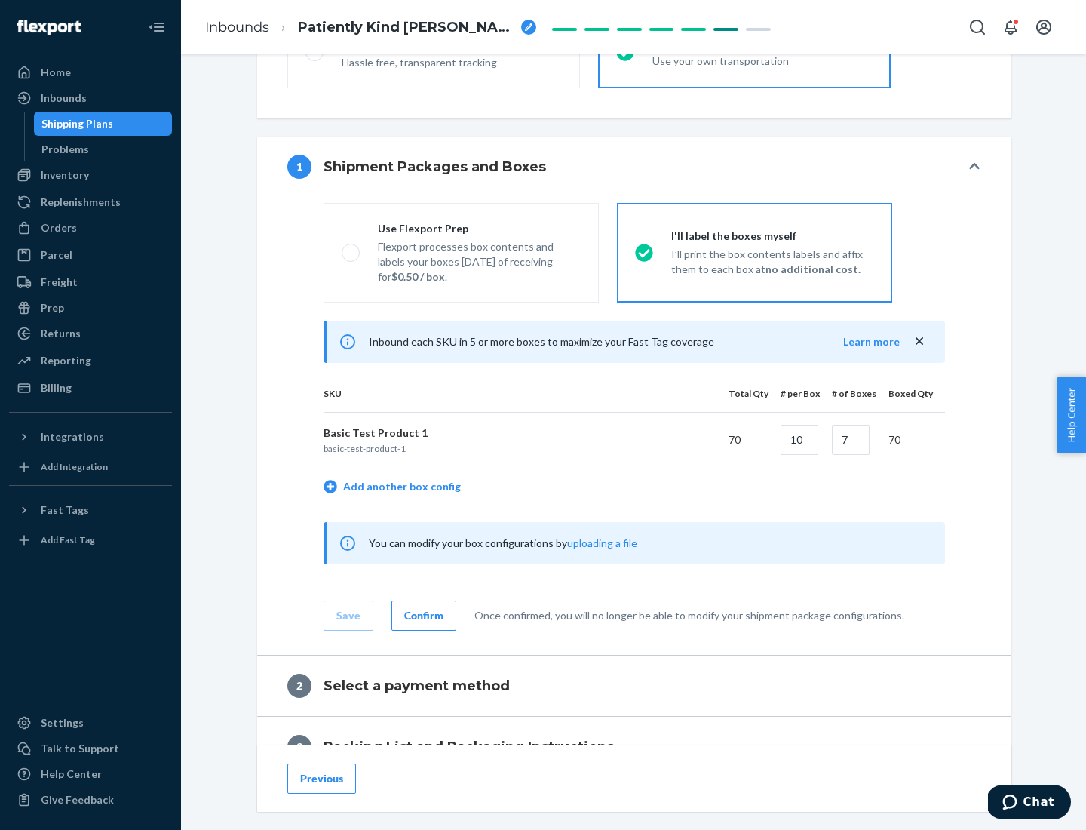
scroll to position [260, 0]
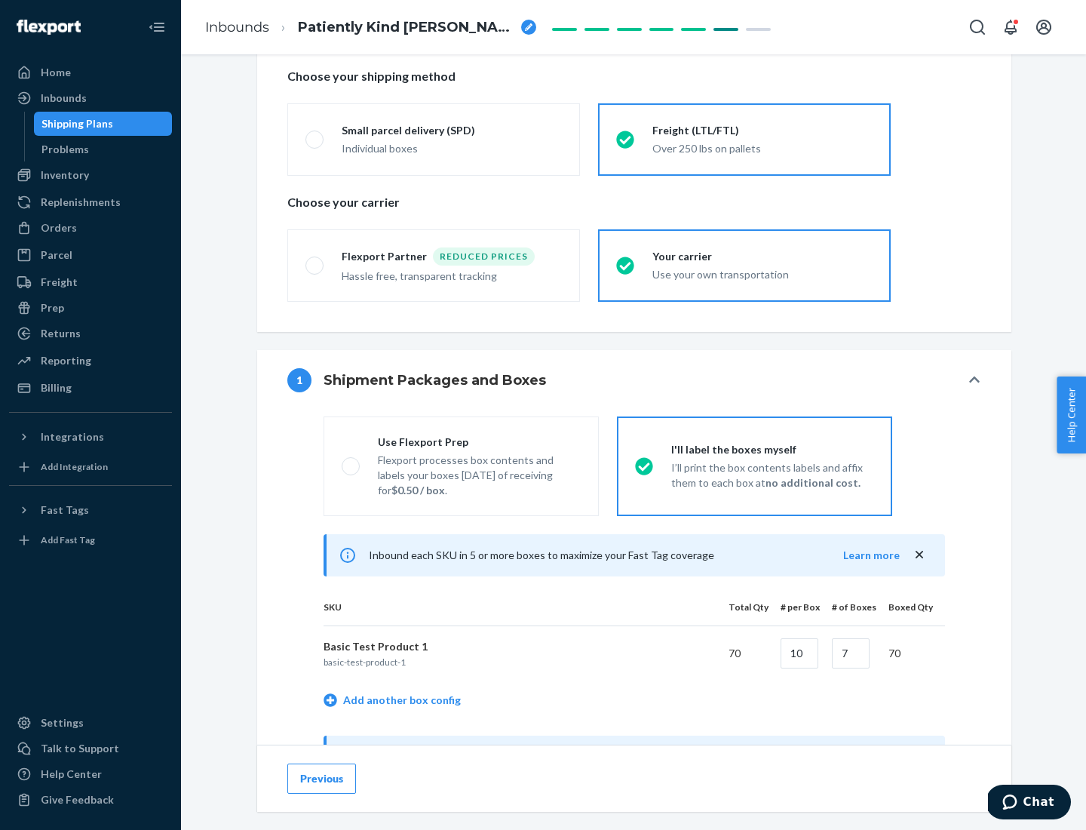
click at [479, 441] on div "Use Flexport Prep" at bounding box center [479, 441] width 203 height 15
click at [351, 461] on input "Use Flexport Prep Flexport processes box contents and labels your boxes [DATE] …" at bounding box center [347, 466] width 10 height 10
radio input "true"
radio input "false"
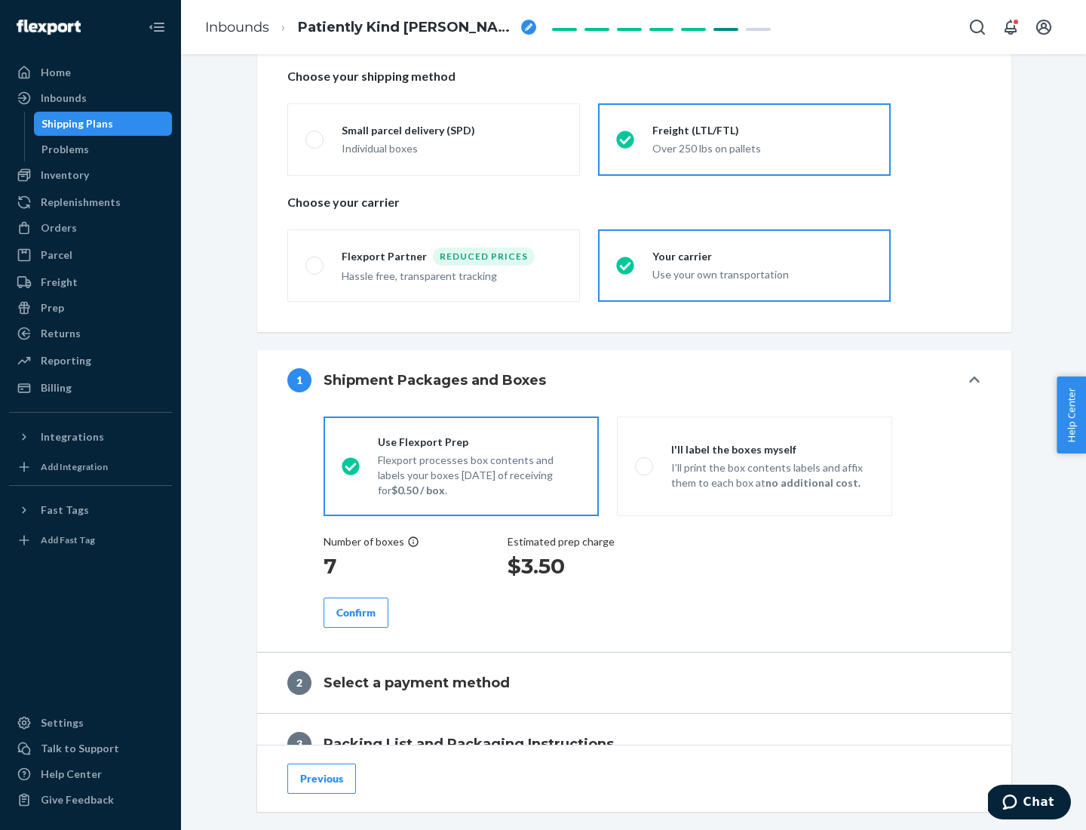
scroll to position [431, 0]
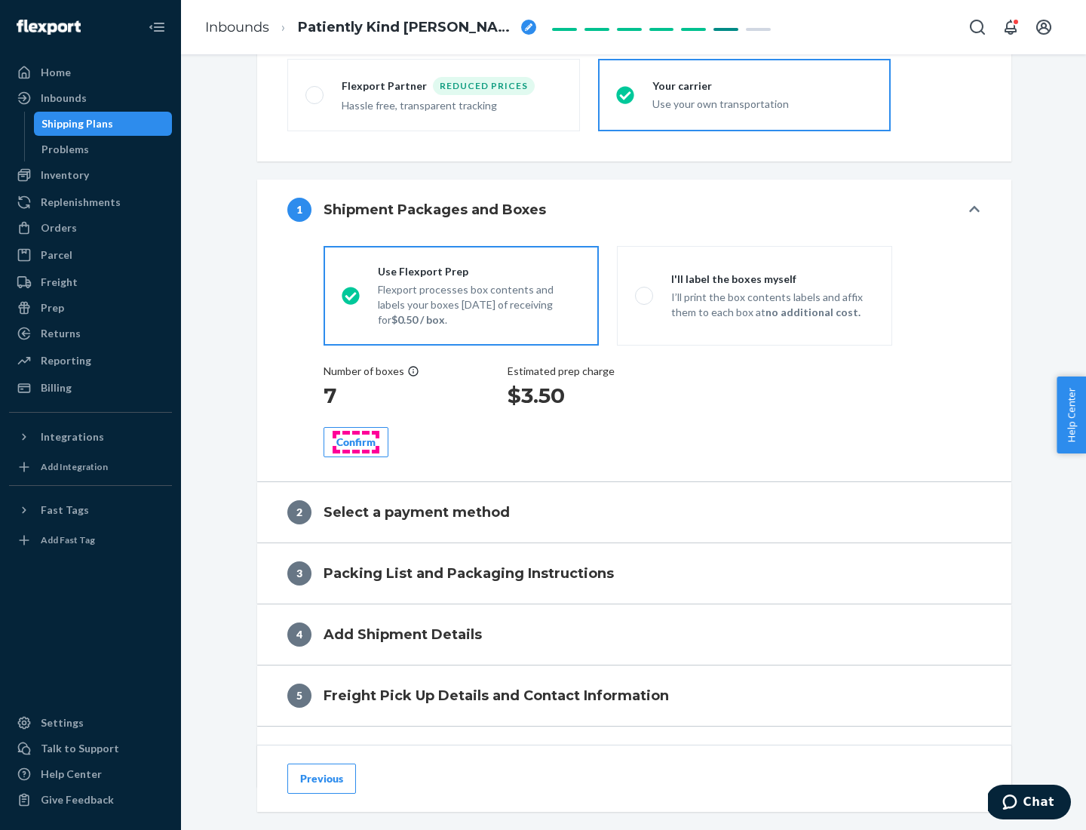
click at [356, 441] on div "Confirm" at bounding box center [355, 441] width 39 height 15
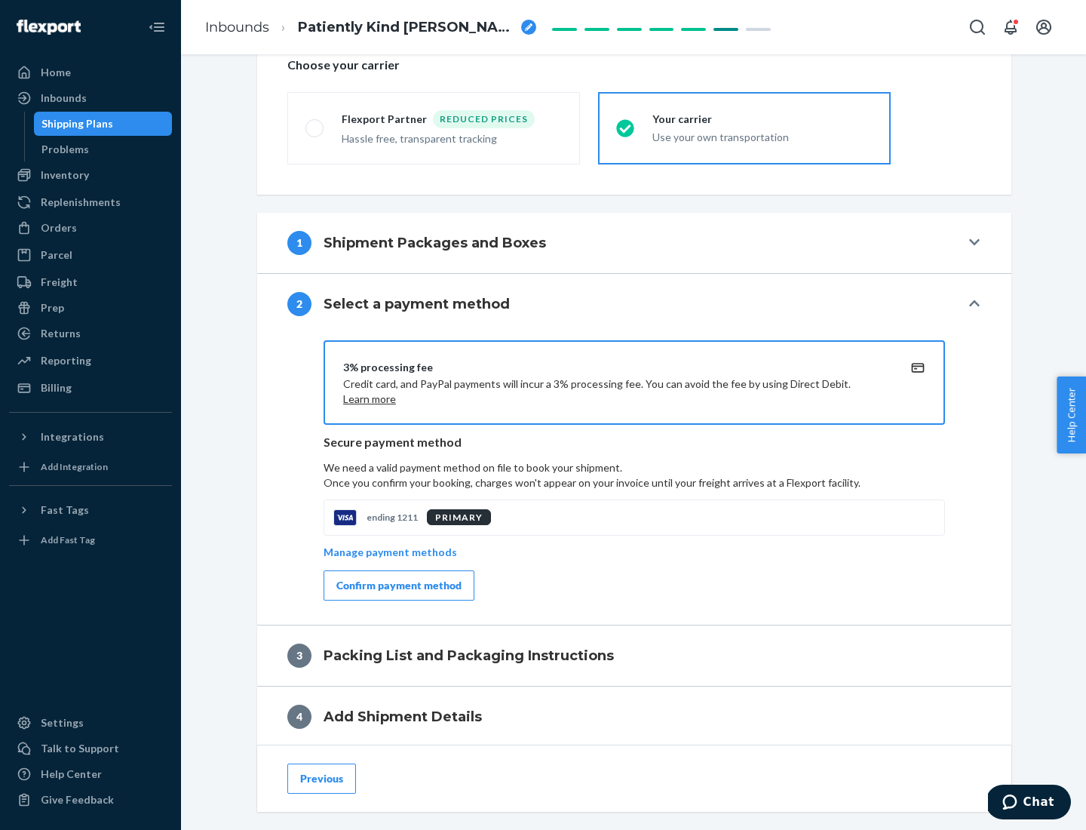
scroll to position [541, 0]
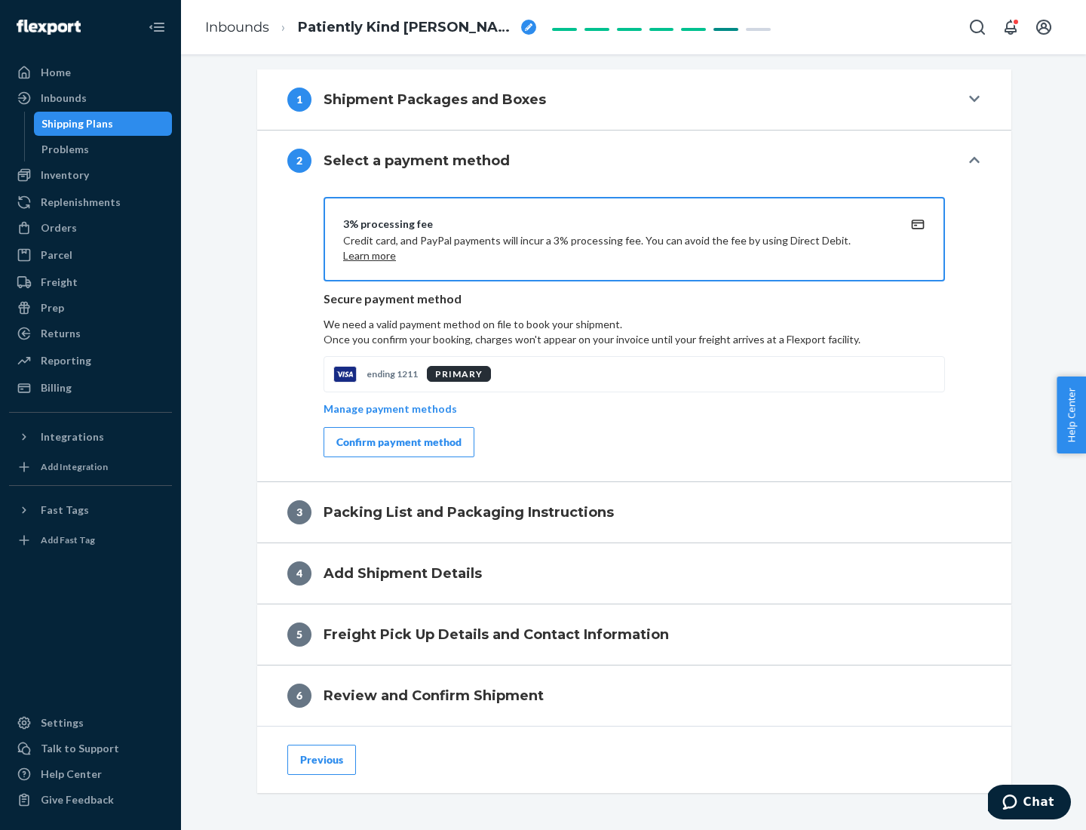
click at [397, 442] on div "Confirm payment method" at bounding box center [398, 441] width 125 height 15
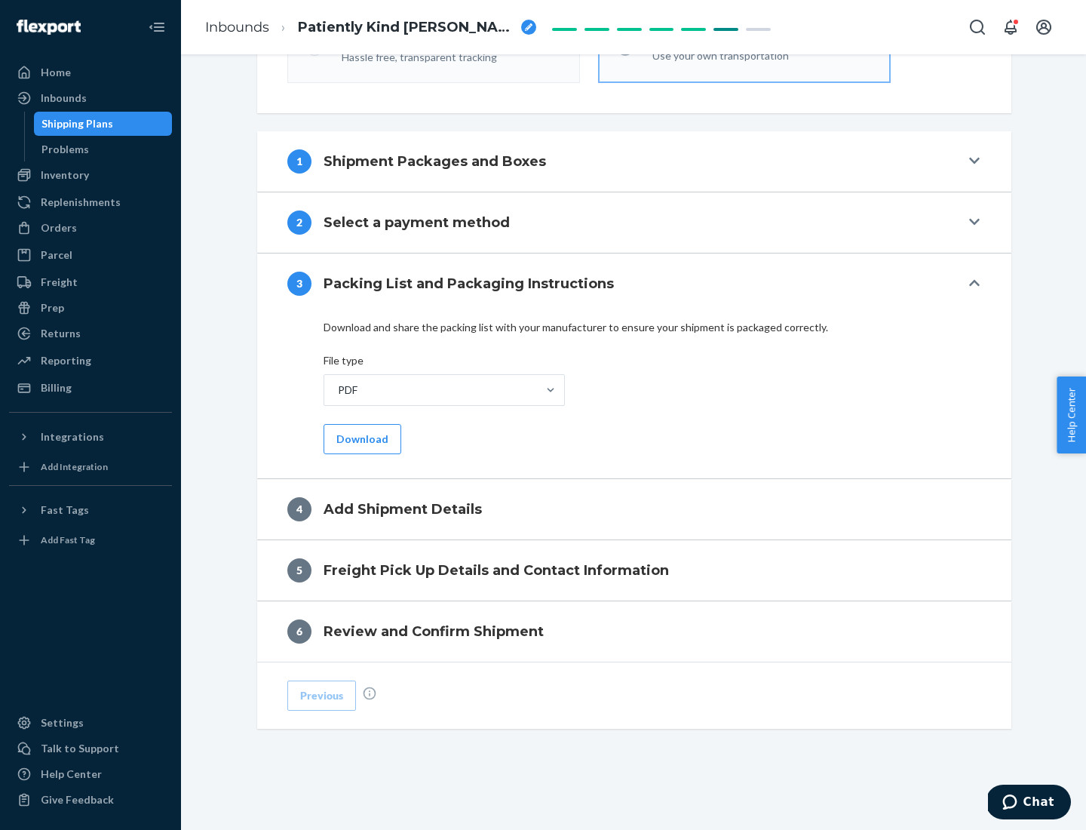
scroll to position [476, 0]
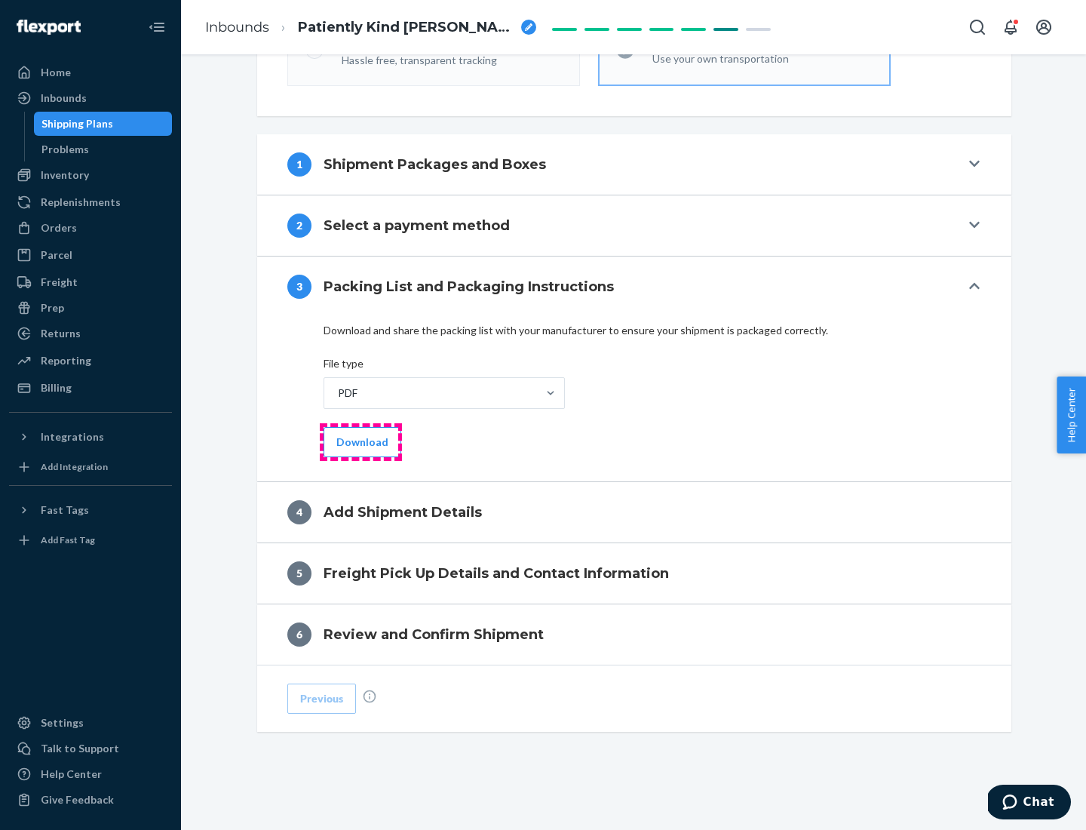
click at [361, 441] on button "Download" at bounding box center [363, 442] width 78 height 30
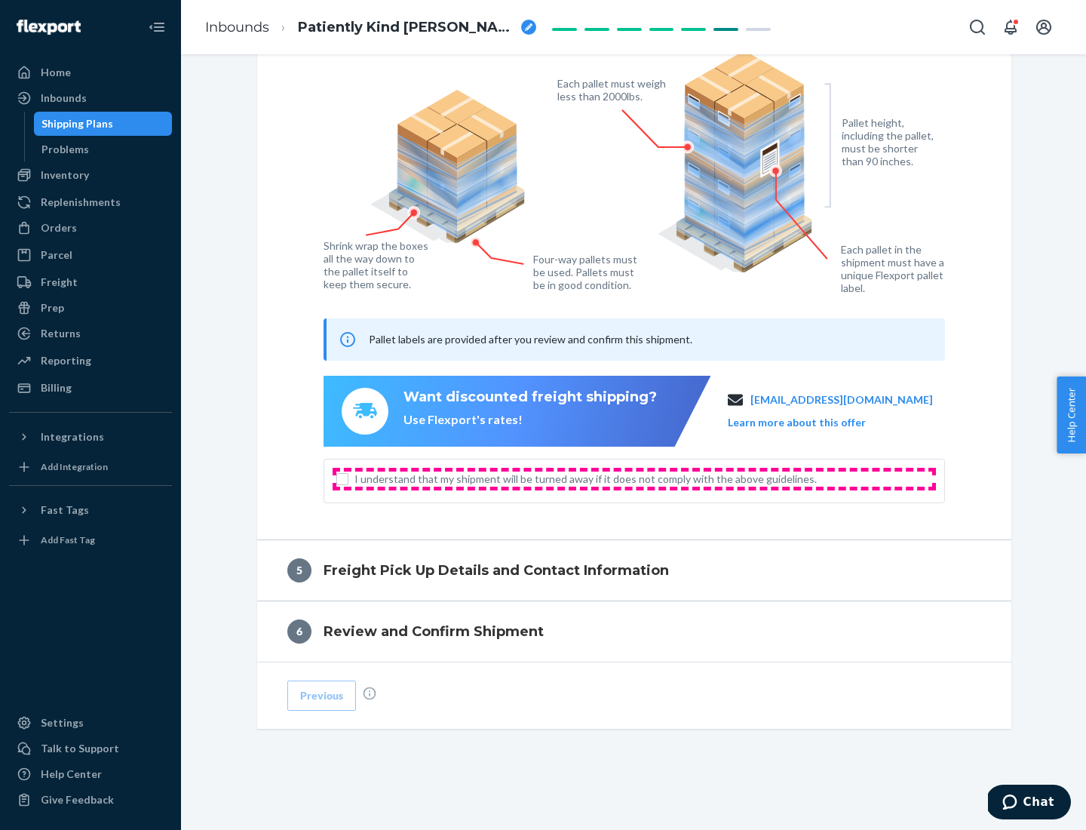
click at [634, 478] on span "I understand that my shipment will be turned away if it does not comply with th…" at bounding box center [644, 478] width 578 height 15
click at [348, 478] on input "I understand that my shipment will be turned away if it does not comply with th…" at bounding box center [342, 479] width 12 height 12
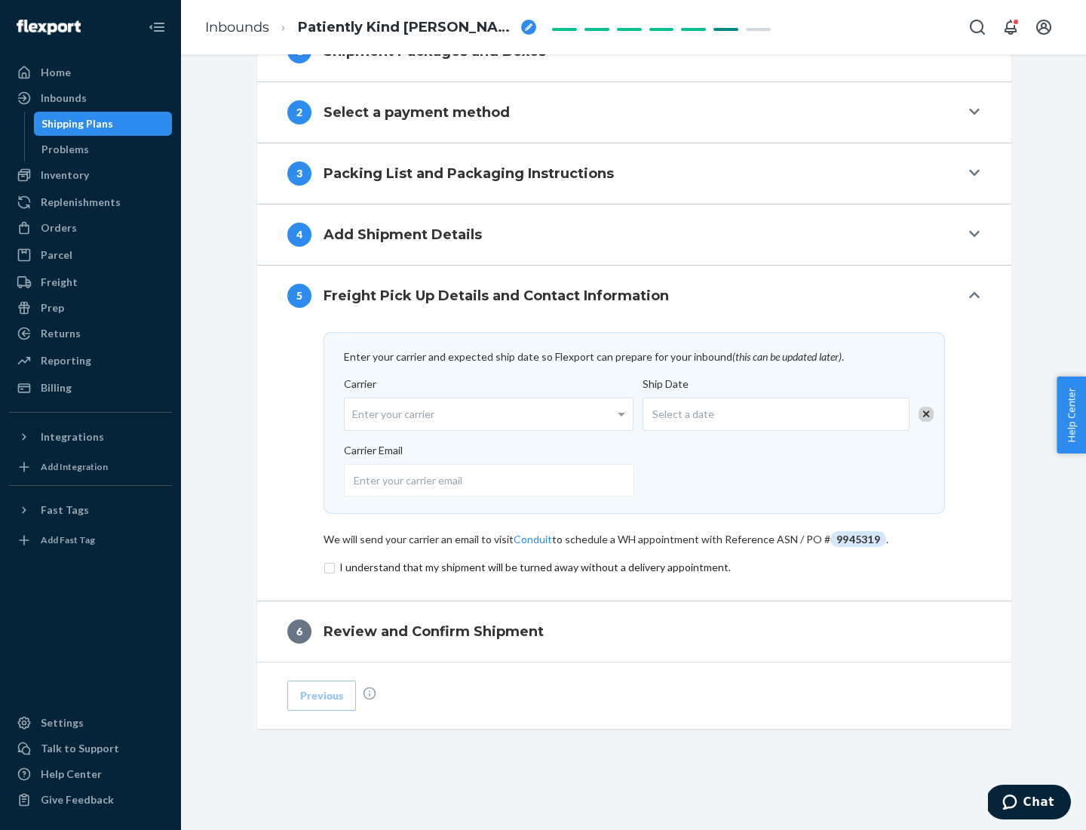
click at [634, 566] on input "checkbox" at bounding box center [635, 567] width 622 height 18
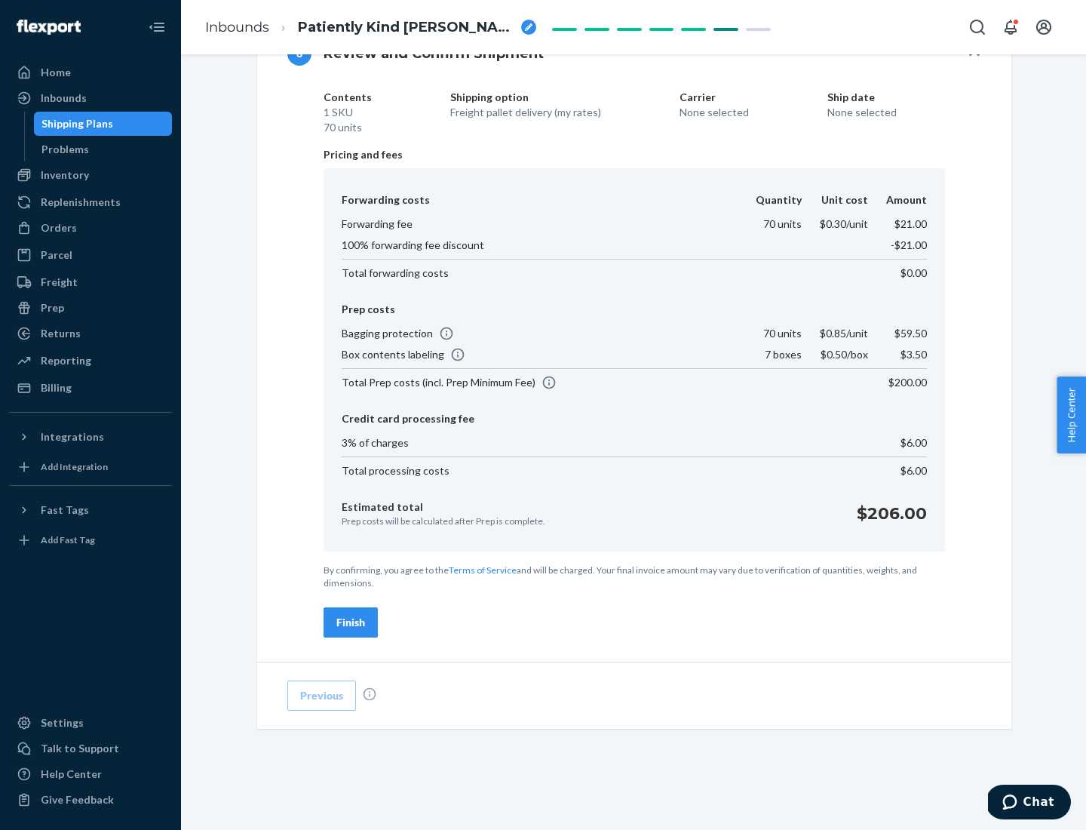
click at [351, 622] on div "Finish" at bounding box center [350, 622] width 29 height 15
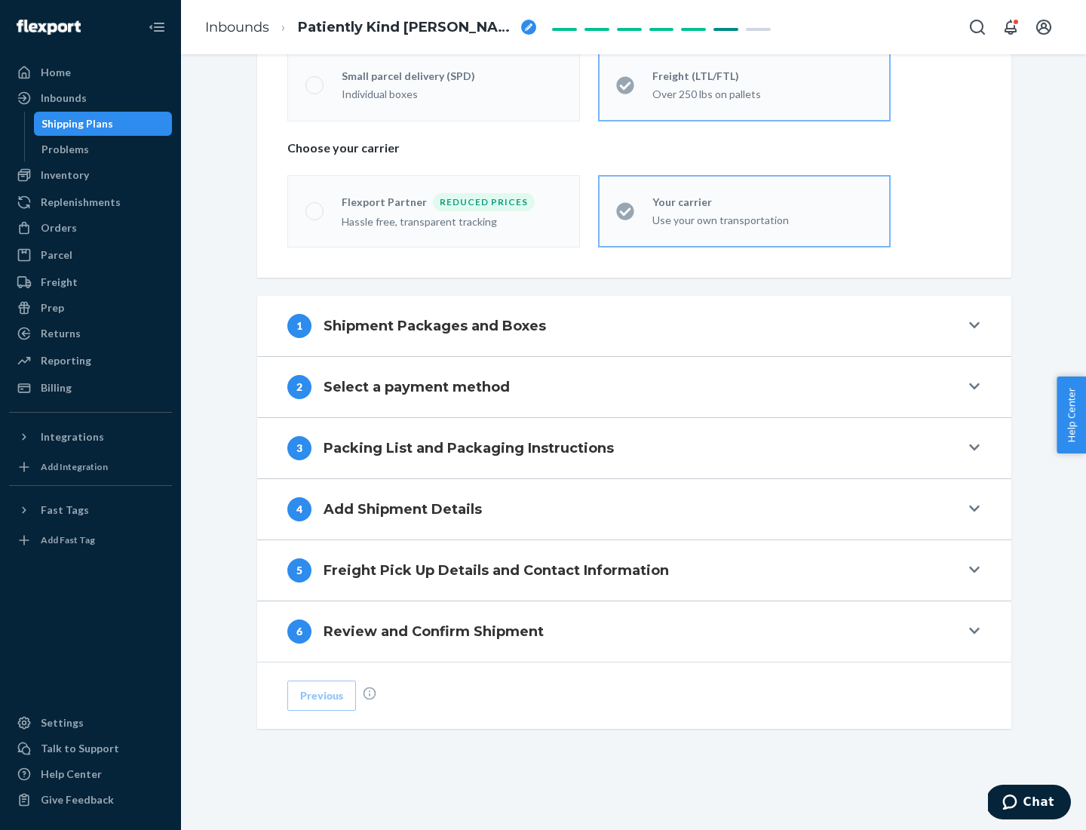
scroll to position [315, 0]
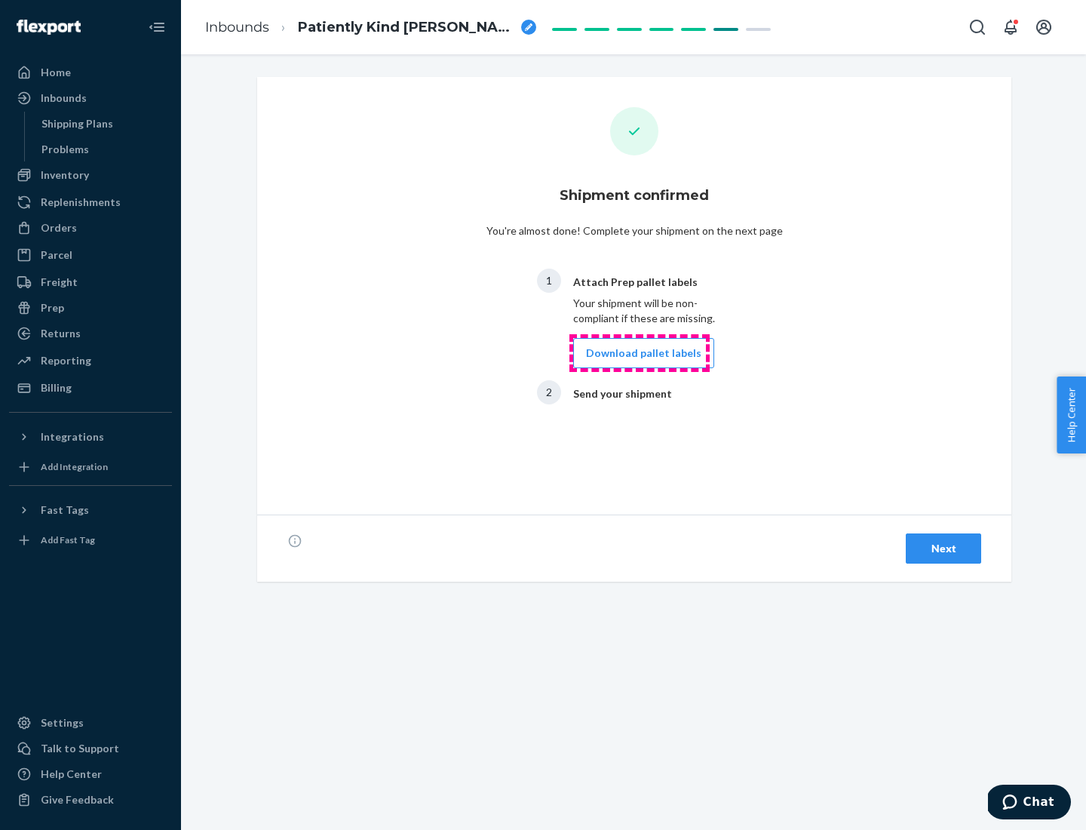
click at [640, 353] on button "Download pallet labels" at bounding box center [643, 353] width 141 height 30
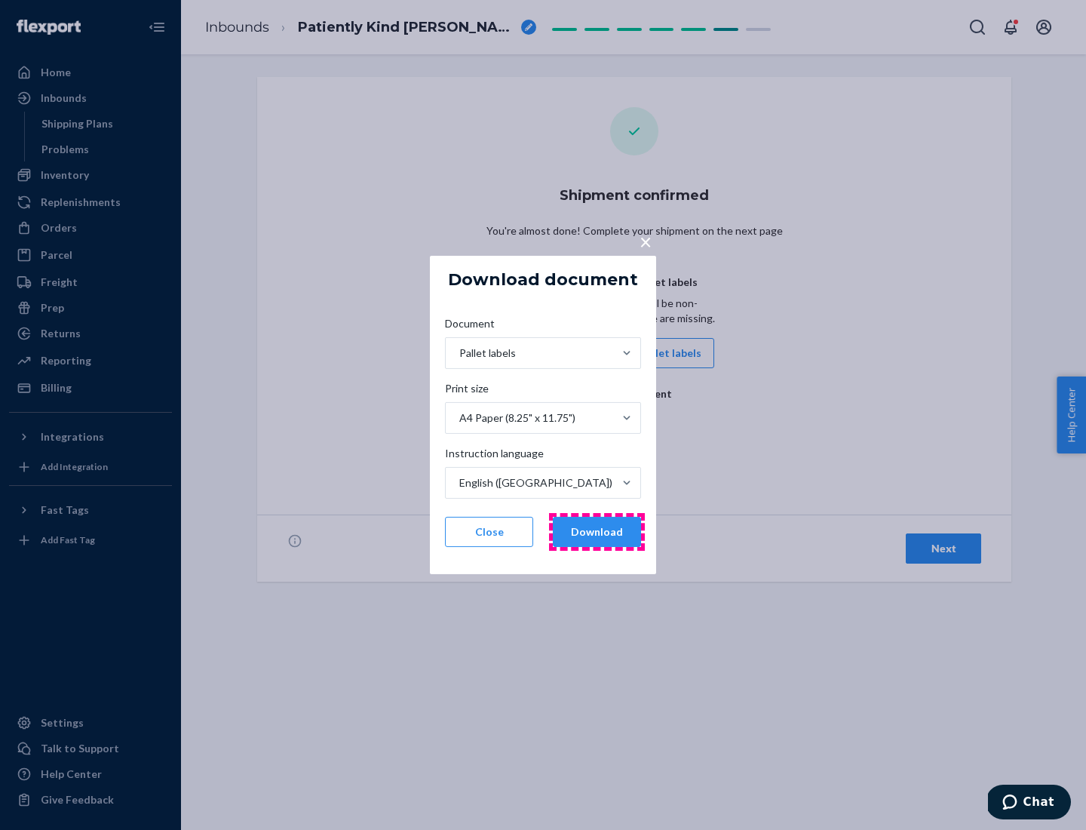
click at [597, 532] on button "Download" at bounding box center [597, 532] width 88 height 30
click at [645, 241] on span "×" at bounding box center [646, 242] width 12 height 26
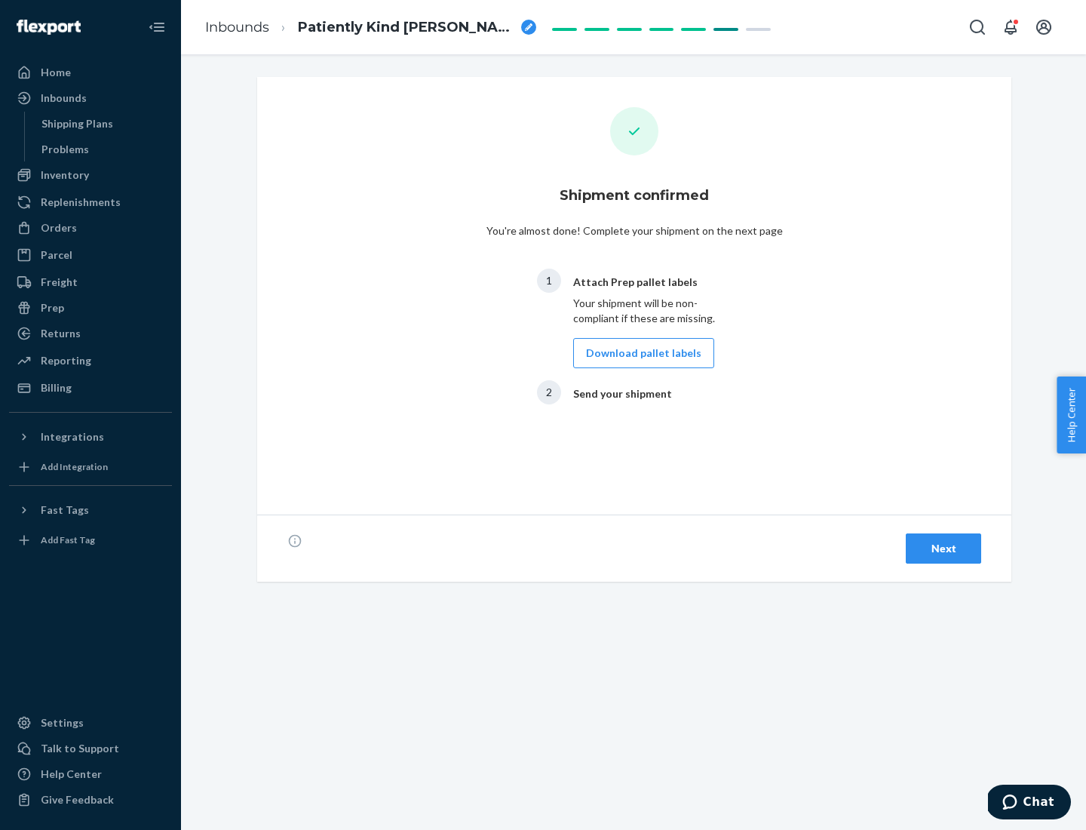
click at [944, 548] on div "Next" at bounding box center [944, 548] width 50 height 15
